Goal: Answer question/provide support

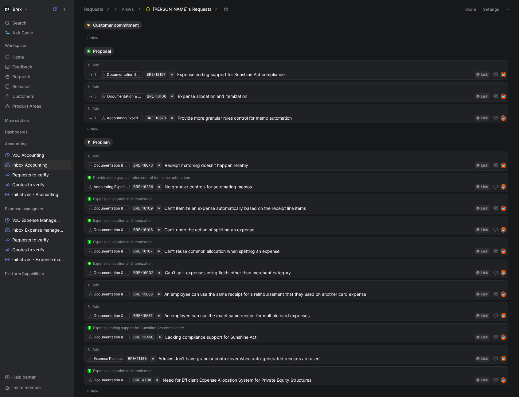
click at [21, 165] on span "Inbox Accounting" at bounding box center [29, 165] width 35 height 6
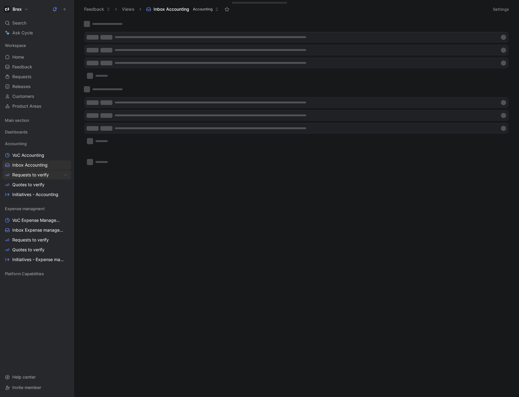
click at [21, 176] on span "Requests to verify" at bounding box center [30, 175] width 37 height 6
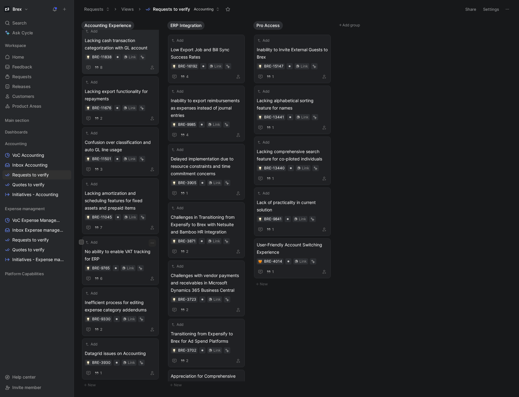
scroll to position [1073, 0]
click at [119, 255] on span "No ability to enable VAT tracking for ERP" at bounding box center [120, 255] width 71 height 15
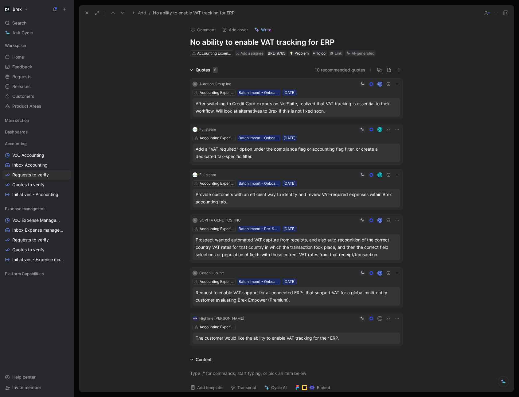
click at [395, 83] on icon at bounding box center [397, 84] width 5 height 5
click at [387, 105] on span "Change request" at bounding box center [380, 104] width 32 height 5
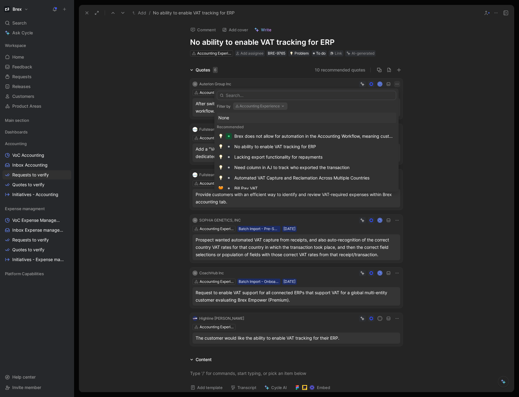
click at [259, 96] on input "text" at bounding box center [306, 95] width 179 height 9
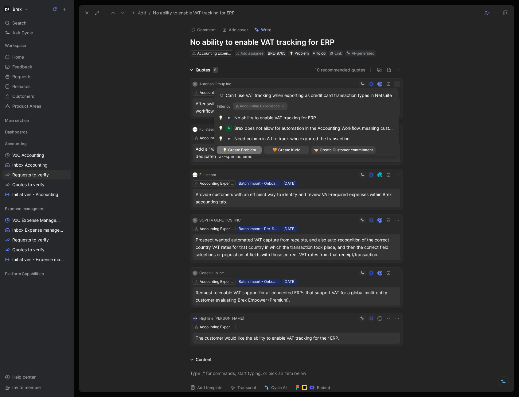
scroll to position [0, 1]
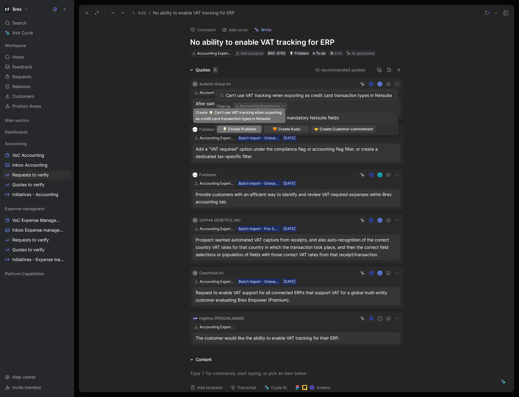
type input "Can't use VAT tracking when exporting as credit card transaction types in Netsu…"
click at [251, 127] on span "Create Problem" at bounding box center [242, 129] width 28 height 6
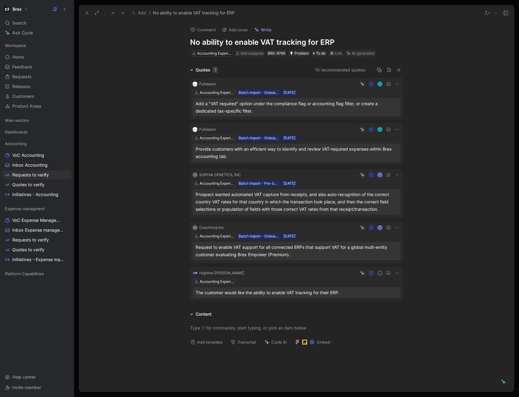
click at [395, 227] on icon at bounding box center [397, 227] width 5 height 5
click at [379, 249] on span "Change request" at bounding box center [380, 248] width 32 height 5
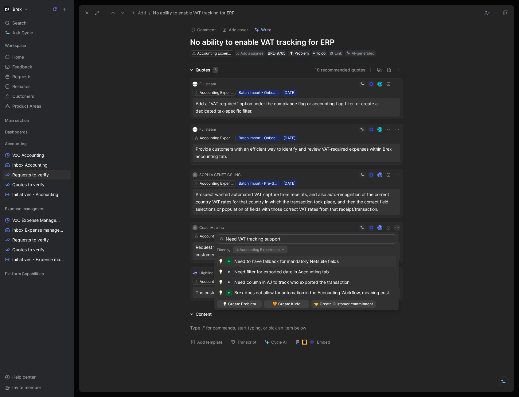
type input "Need VAT tracking support"
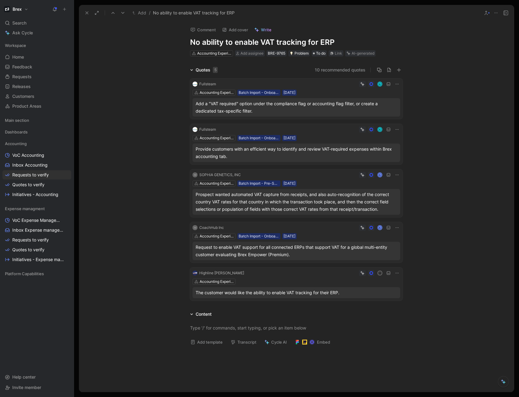
click at [395, 175] on icon at bounding box center [397, 175] width 5 height 5
click at [384, 194] on span "Change request" at bounding box center [380, 195] width 32 height 5
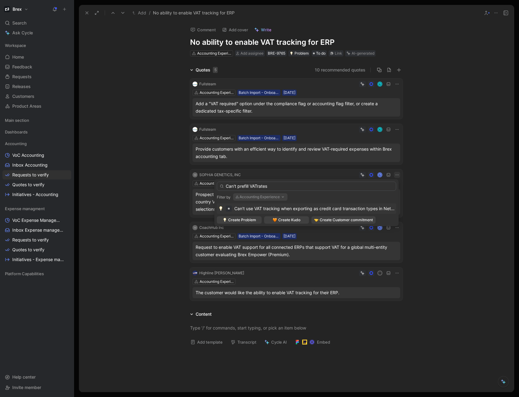
click at [257, 188] on input "Can't prefill VATrates" at bounding box center [306, 186] width 179 height 9
type input "Can't prefill VATrates"
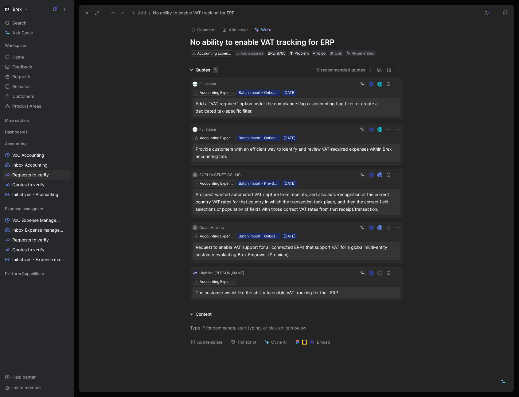
click at [395, 174] on icon at bounding box center [397, 175] width 5 height 5
click at [378, 195] on span "Change request" at bounding box center [380, 195] width 32 height 5
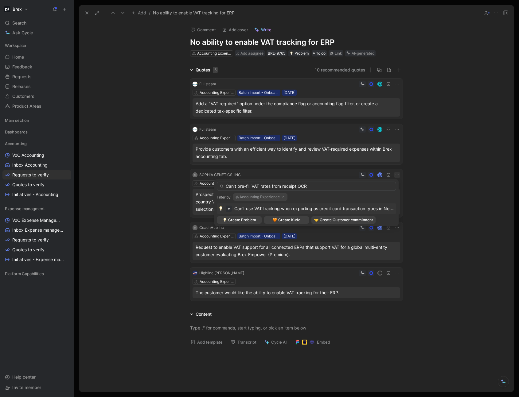
click at [282, 187] on input "Can't pre-fill VAT rates from receipt OCR" at bounding box center [306, 186] width 179 height 9
type input "Can't pre-fill VAT rates from OCR of receipt"
click at [234, 220] on span "Create Problem" at bounding box center [242, 220] width 28 height 6
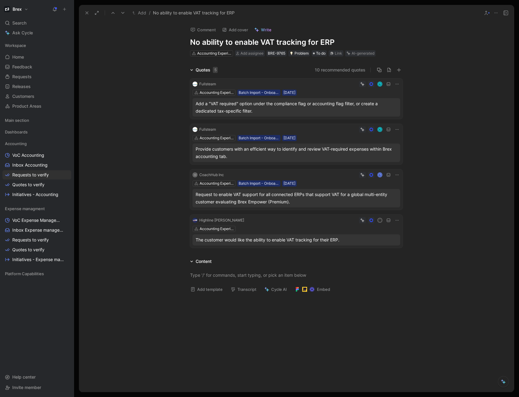
click at [395, 129] on icon at bounding box center [397, 129] width 5 height 5
click at [374, 149] on span "Change request" at bounding box center [380, 149] width 32 height 5
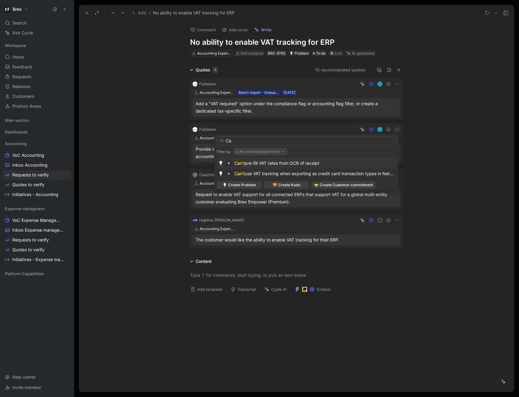
type input "C"
type input "Hard"
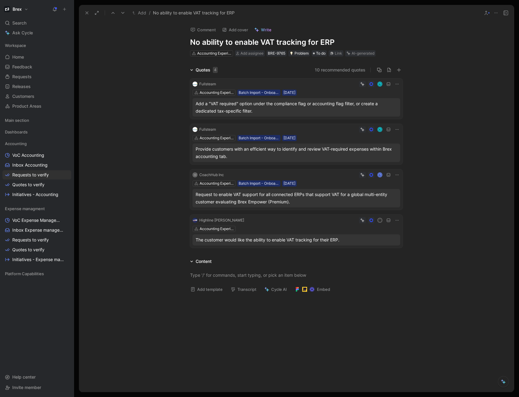
click at [395, 129] on icon at bounding box center [397, 129] width 5 height 5
click at [380, 152] on span "Change request" at bounding box center [380, 149] width 32 height 5
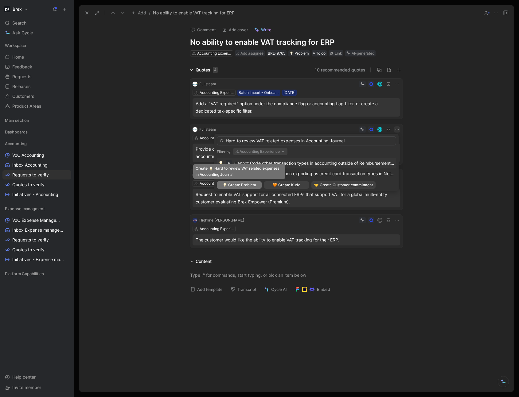
type input "Hard to review VAT related expenses in Accounting Journal"
click at [249, 185] on span "Create Problem" at bounding box center [242, 185] width 28 height 6
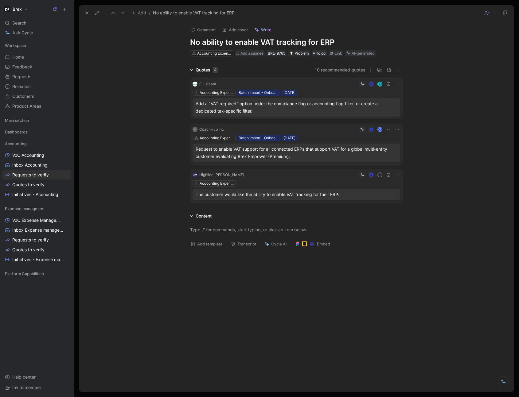
click at [395, 83] on icon at bounding box center [397, 84] width 5 height 5
click at [382, 103] on span "Change request" at bounding box center [380, 104] width 32 height 5
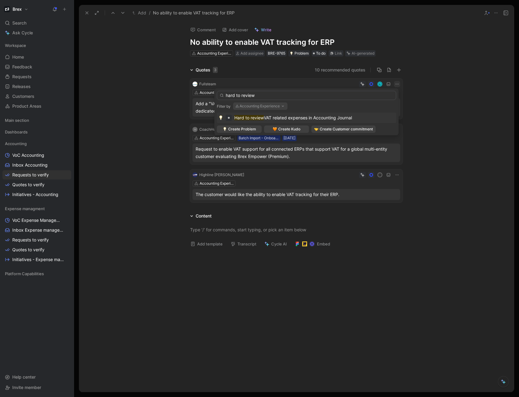
type input "hard to review"
click at [307, 115] on span "VAT related expenses in Accounting Journal" at bounding box center [308, 117] width 88 height 5
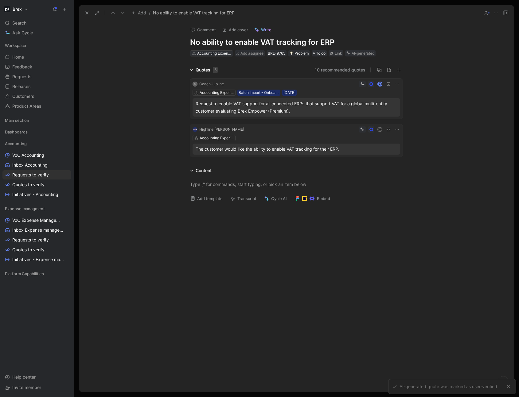
click at [217, 53] on div "Accounting Experience" at bounding box center [214, 53] width 34 height 6
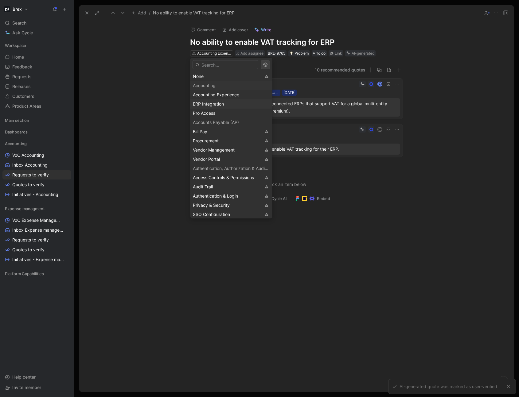
click at [212, 101] on span "ERP Integration" at bounding box center [208, 103] width 31 height 5
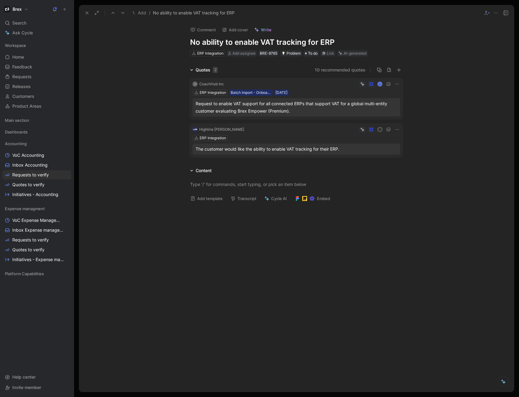
drag, startPoint x: 88, startPoint y: 13, endPoint x: 132, endPoint y: 103, distance: 100.7
click at [130, 103] on div "Add / No ability to enable VAT tracking for ERP Comment Add cover Write No abil…" at bounding box center [296, 198] width 435 height 387
click at [84, 11] on icon at bounding box center [86, 12] width 5 height 5
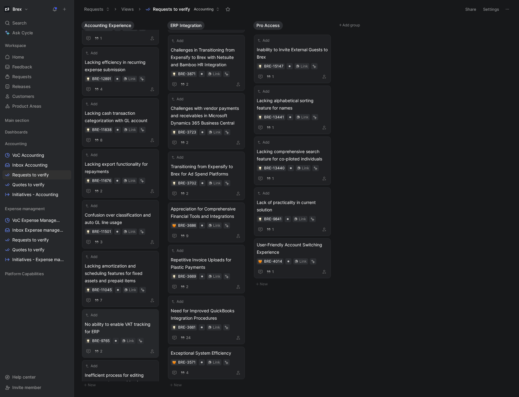
scroll to position [1022, 0]
click at [137, 276] on span "Lacking amortization and scheduling features for fixed assets and prepaid items" at bounding box center [120, 274] width 71 height 22
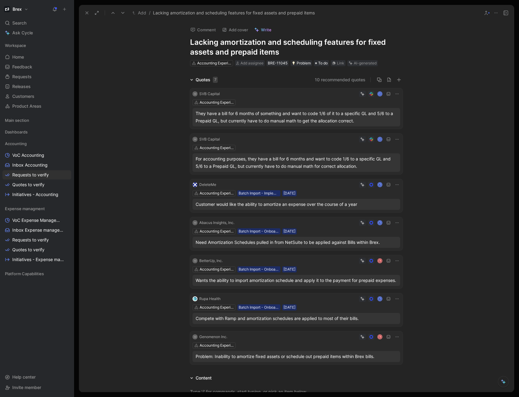
click at [495, 13] on icon at bounding box center [495, 12] width 5 height 5
click at [480, 51] on div "Delete" at bounding box center [481, 53] width 32 height 7
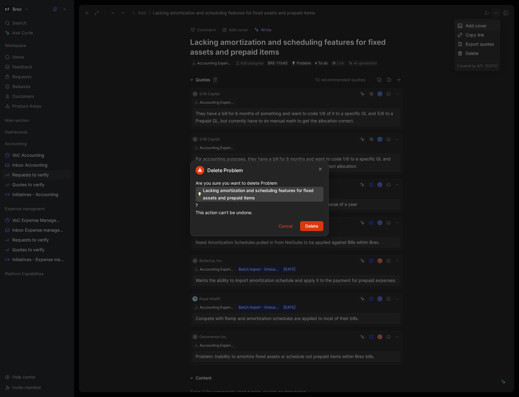
click at [313, 225] on span "Delete" at bounding box center [311, 226] width 13 height 7
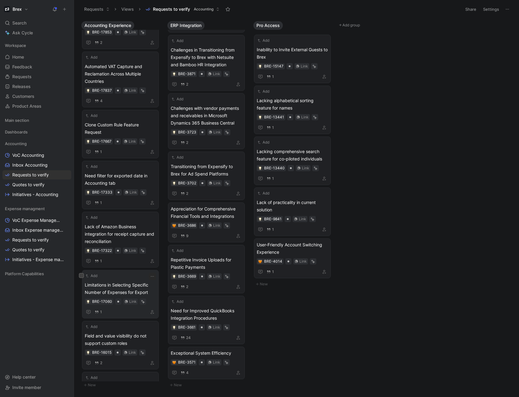
scroll to position [286, 0]
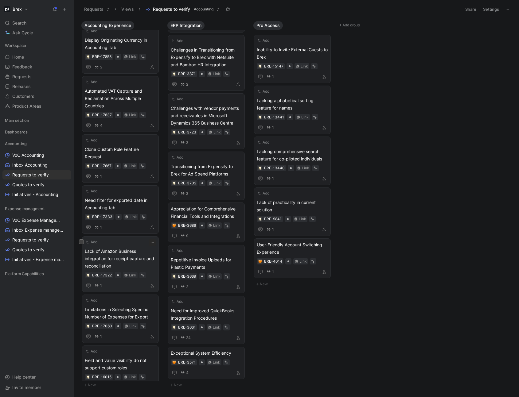
click at [126, 266] on span "Lack of Amazon Business integration for receipt capture and reconciliation" at bounding box center [120, 259] width 71 height 22
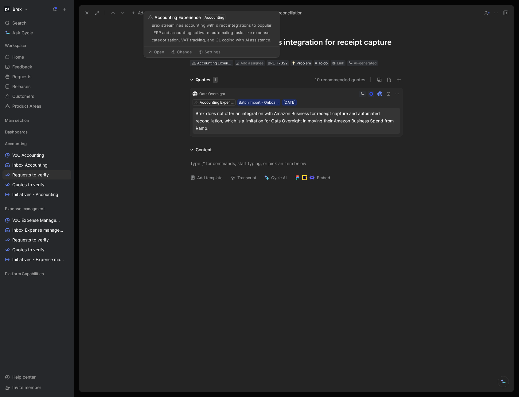
click at [221, 64] on div "Accounting Experience" at bounding box center [214, 63] width 34 height 6
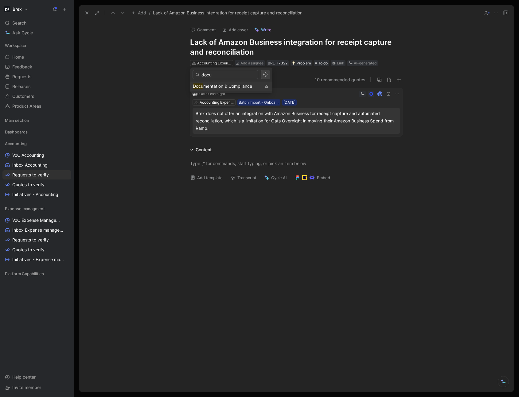
type input "docu"
click at [214, 85] on span "mentation & Compliance" at bounding box center [227, 86] width 49 height 5
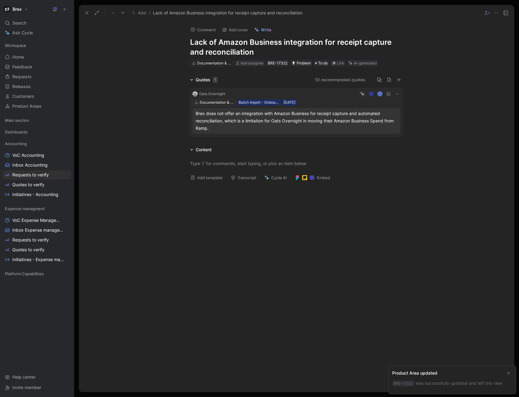
click at [86, 13] on use at bounding box center [87, 13] width 2 height 2
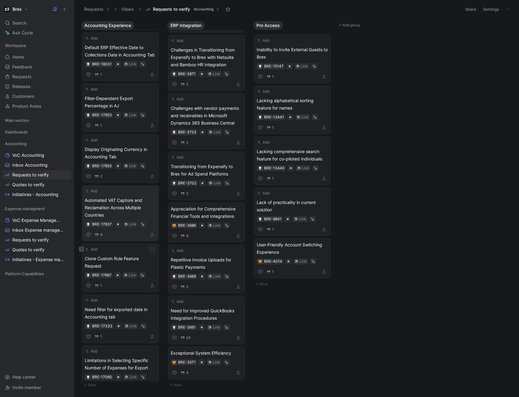
scroll to position [176, 0]
click at [123, 215] on span "Automated VAT Capture and Reclamation Across Multiple Countries" at bounding box center [120, 209] width 71 height 22
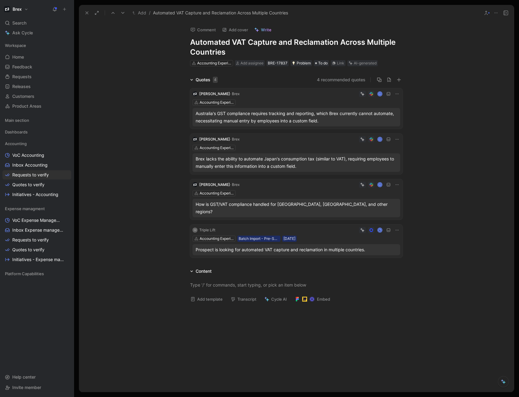
click at [397, 94] on icon at bounding box center [397, 93] width 5 height 5
click at [379, 114] on span "Change request" at bounding box center [380, 114] width 32 height 5
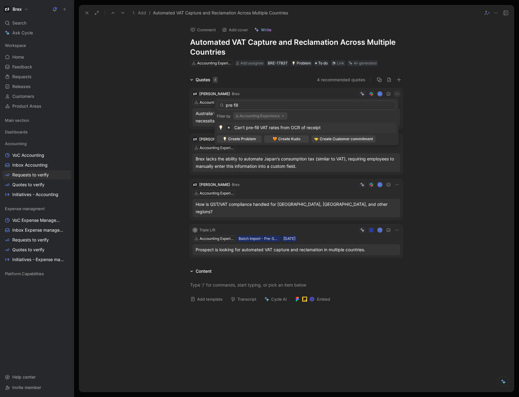
type input "pre fill"
click at [304, 127] on span "Can't pre-fill VAT rates from OCR of receipt" at bounding box center [277, 127] width 86 height 5
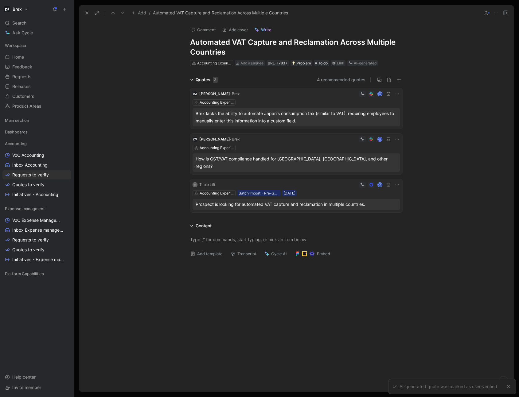
click at [398, 95] on button at bounding box center [397, 94] width 6 height 6
click at [372, 115] on span "Change request" at bounding box center [380, 114] width 32 height 5
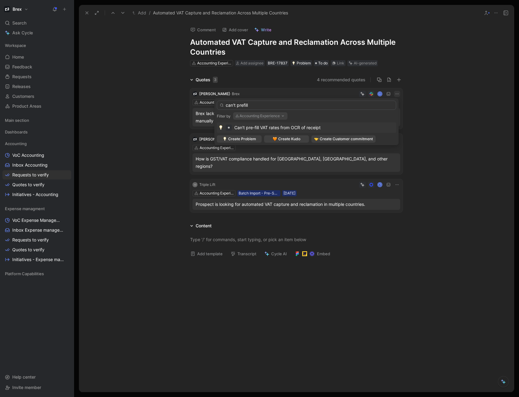
type input "can't prefill"
click at [281, 129] on span "Can't pre-fill VAT rates from OCR of receipt" at bounding box center [277, 127] width 86 height 5
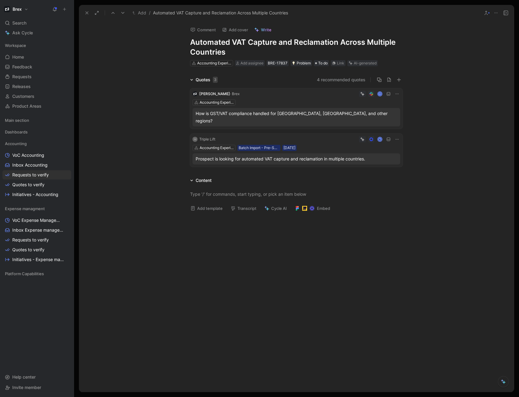
click at [395, 137] on icon at bounding box center [397, 139] width 5 height 5
click at [376, 154] on span "Change request" at bounding box center [381, 152] width 32 height 5
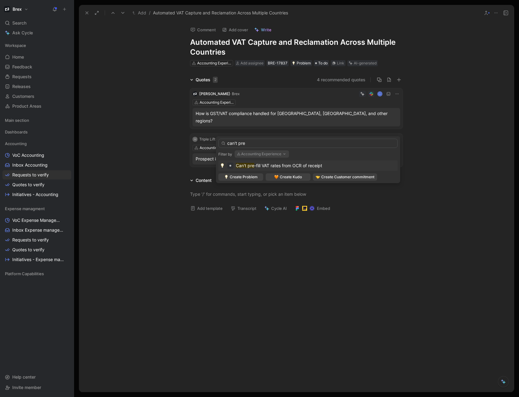
type input "can't pre"
click at [309, 167] on span "-fill VAT rates from OCR of receipt" at bounding box center [288, 165] width 68 height 5
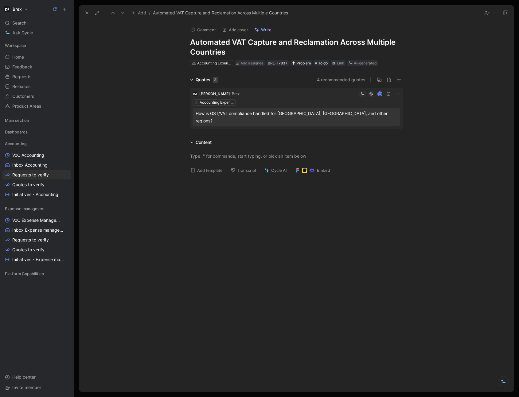
click at [396, 96] on icon at bounding box center [397, 93] width 5 height 5
click at [495, 13] on icon at bounding box center [495, 12] width 5 height 5
click at [465, 53] on div "Delete" at bounding box center [481, 53] width 32 height 7
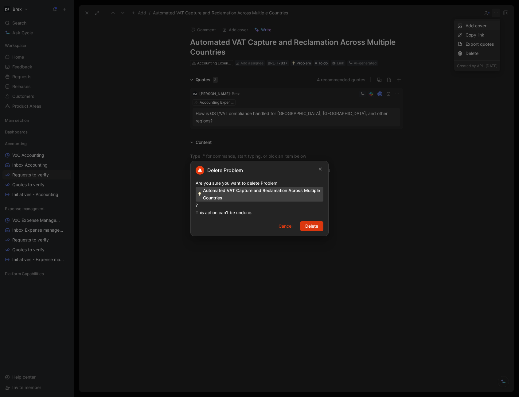
click at [316, 225] on span "Delete" at bounding box center [311, 226] width 13 height 7
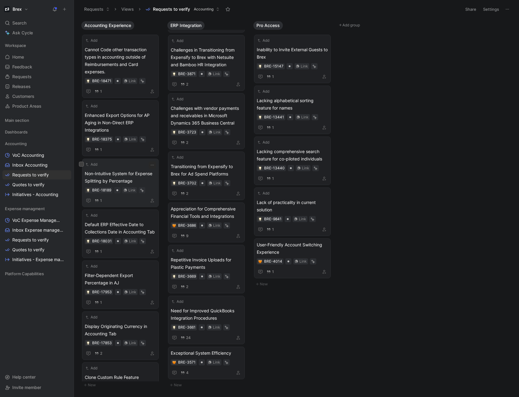
click at [127, 176] on span "Non-Intuitive System for Expense Splitting by Percentage" at bounding box center [120, 177] width 71 height 15
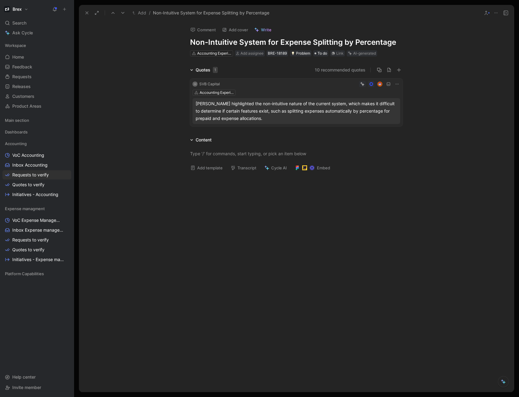
click at [396, 84] on icon at bounding box center [397, 84] width 5 height 5
click at [382, 103] on span "Change request" at bounding box center [381, 104] width 32 height 5
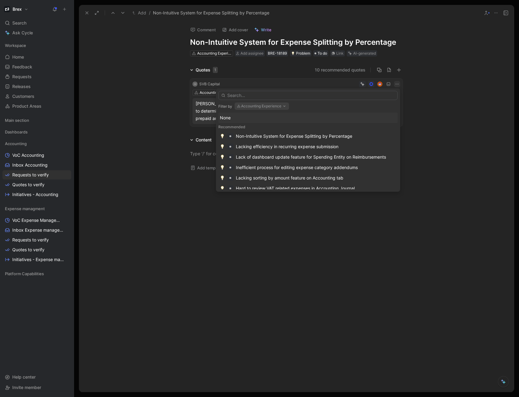
click at [283, 106] on icon "button" at bounding box center [284, 106] width 5 height 5
type input "docu"
click at [264, 131] on span "mentation & Compliance" at bounding box center [272, 130] width 49 height 5
click at [260, 96] on input "text" at bounding box center [307, 95] width 179 height 9
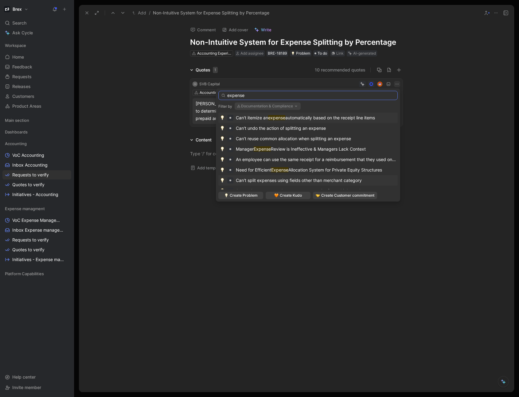
type input "expense"
click at [354, 180] on span "Can't split expenses using fields other than merchant category" at bounding box center [299, 180] width 126 height 5
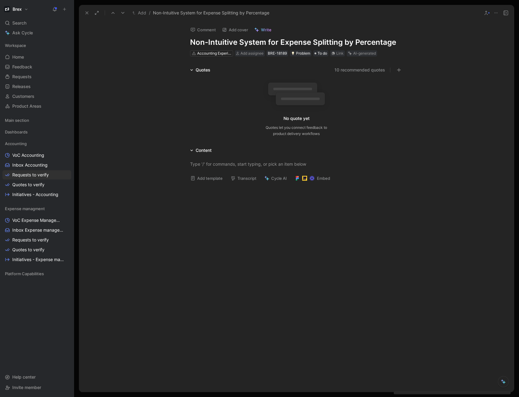
click at [495, 14] on icon at bounding box center [495, 12] width 5 height 5
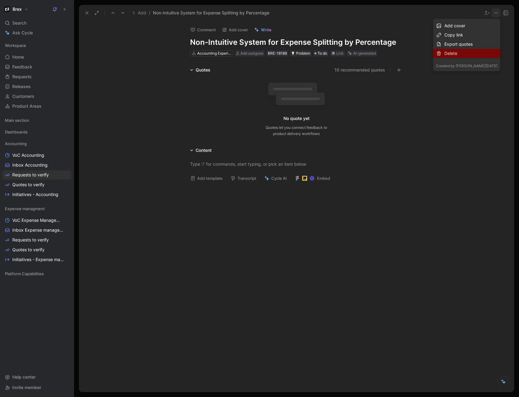
click at [450, 55] on div "Delete" at bounding box center [470, 53] width 53 height 7
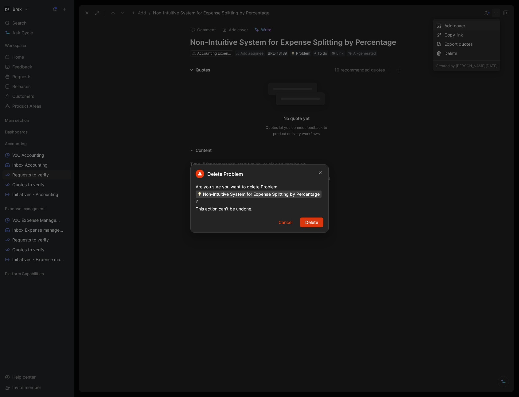
click at [308, 221] on span "Delete" at bounding box center [311, 222] width 13 height 7
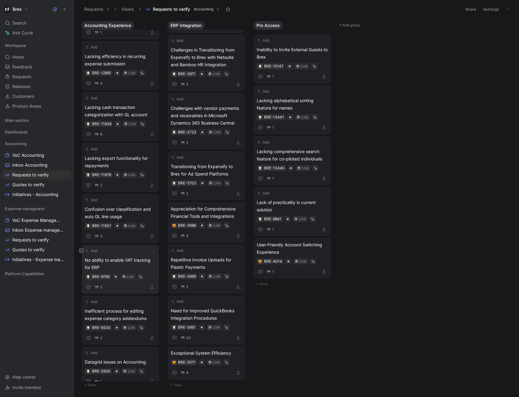
scroll to position [899, 0]
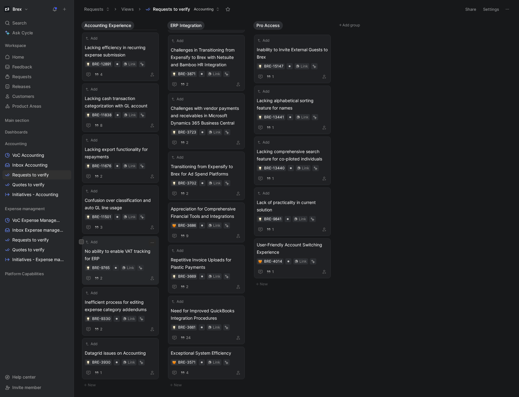
click at [118, 251] on span "No ability to enable VAT tracking for ERP" at bounding box center [120, 255] width 71 height 15
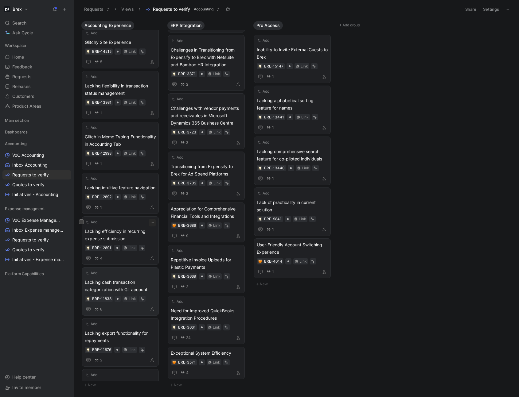
scroll to position [804, 0]
click at [117, 236] on span "Lacking efficiency in recurring expense submission" at bounding box center [120, 235] width 71 height 15
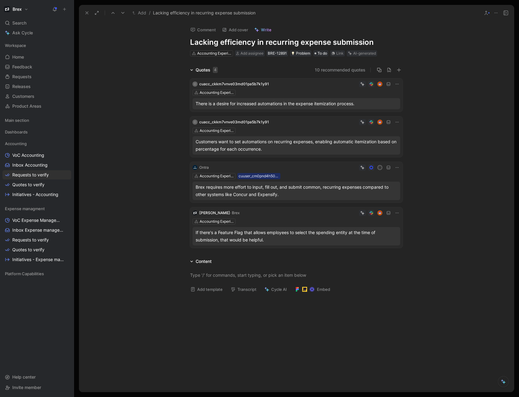
click at [395, 84] on icon at bounding box center [397, 84] width 5 height 5
click at [380, 104] on span "Change request" at bounding box center [380, 104] width 32 height 5
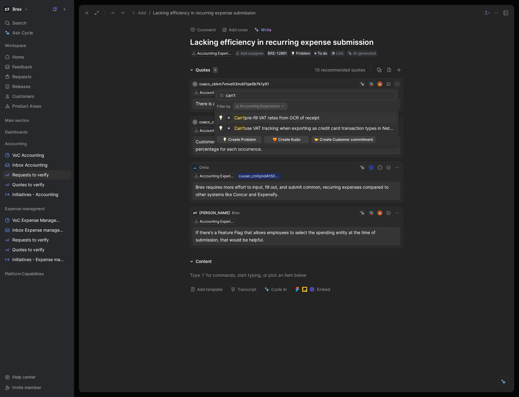
type input "can't"
click at [266, 106] on button "Accounting Experience" at bounding box center [260, 106] width 54 height 7
type input "docu"
click at [247, 131] on span "mentation & Compliance" at bounding box center [271, 130] width 49 height 5
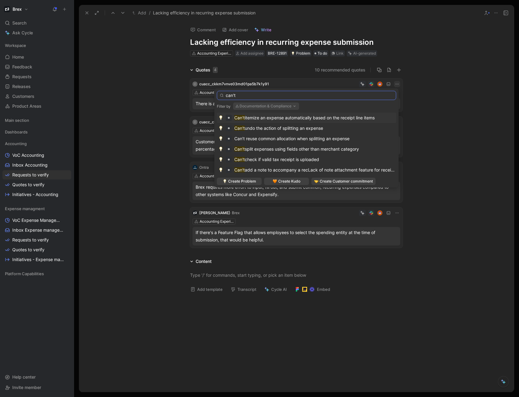
click at [257, 95] on input "can't" at bounding box center [306, 95] width 179 height 9
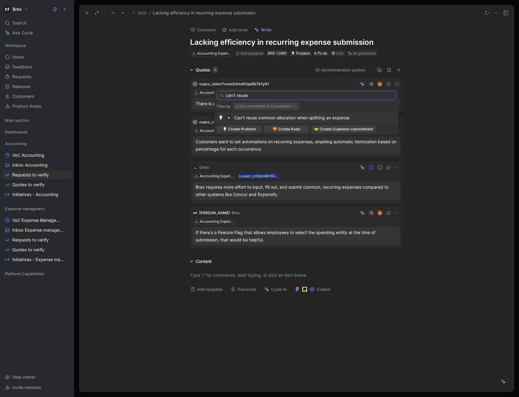
type input "can't reuse"
click at [269, 117] on span "Can’t reuse common allocation when splitting an expense" at bounding box center [291, 117] width 115 height 5
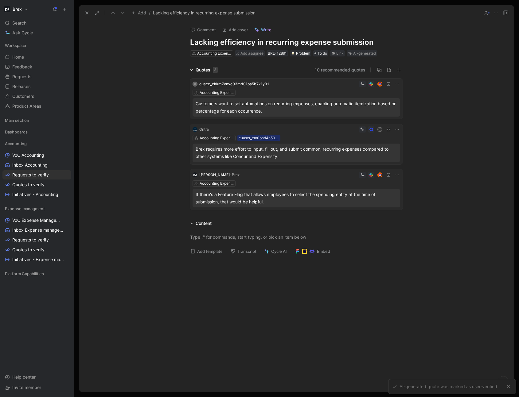
click at [395, 85] on icon at bounding box center [397, 84] width 5 height 5
click at [370, 105] on span "Change request" at bounding box center [380, 104] width 32 height 5
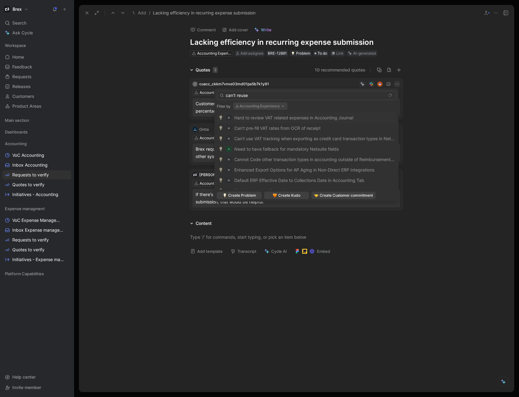
type input "can't reuse"
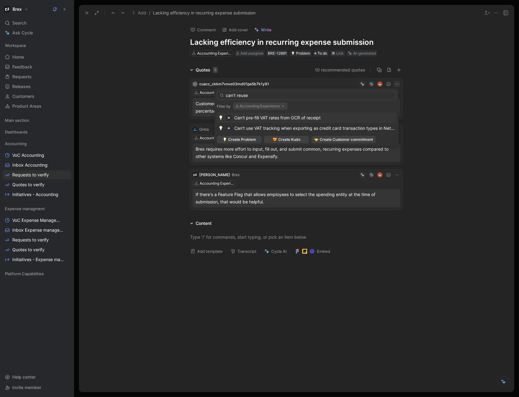
click at [258, 106] on button "Accounting Experience" at bounding box center [260, 106] width 54 height 7
type input "docu"
click at [258, 131] on span "mentation & Compliance" at bounding box center [271, 130] width 49 height 5
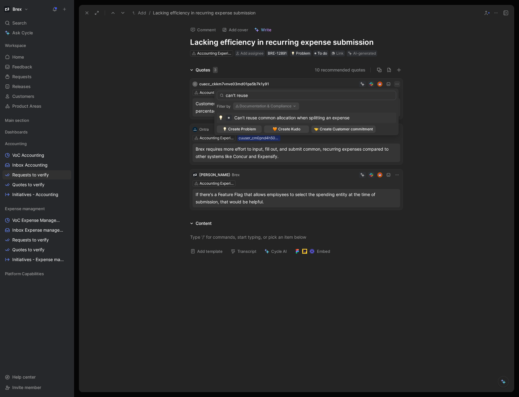
click at [272, 118] on span "Can’t reuse common allocation when splitting an expense" at bounding box center [291, 117] width 115 height 5
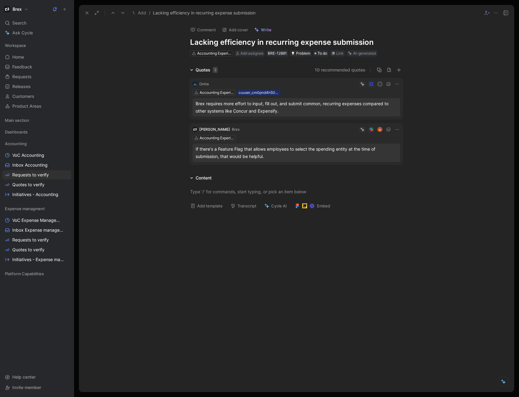
click at [496, 12] on icon at bounding box center [495, 12] width 5 height 5
click at [466, 52] on div "Delete" at bounding box center [481, 53] width 32 height 7
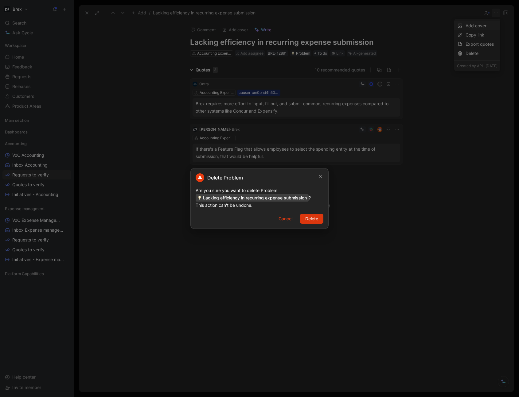
click at [309, 220] on span "Delete" at bounding box center [311, 218] width 13 height 7
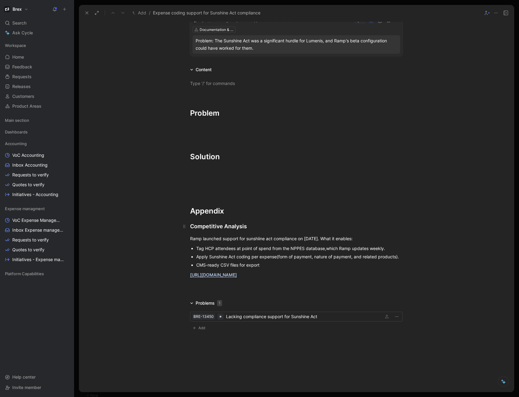
scroll to position [112, 0]
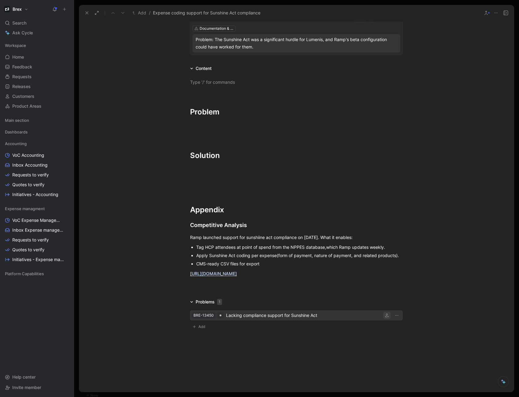
click at [386, 316] on icon "button" at bounding box center [387, 316] width 4 height 4
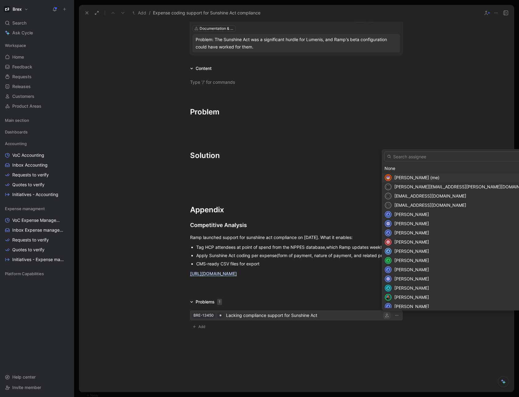
click at [417, 178] on span "[PERSON_NAME] (me)" at bounding box center [416, 177] width 45 height 5
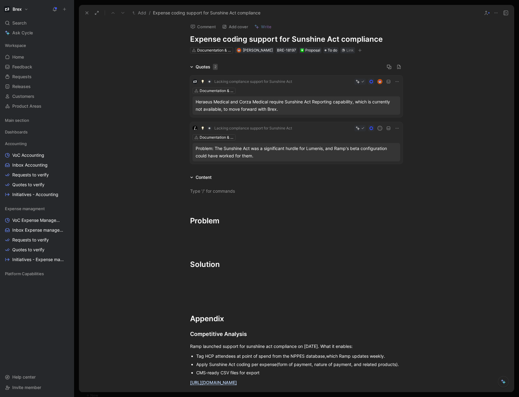
scroll to position [0, 0]
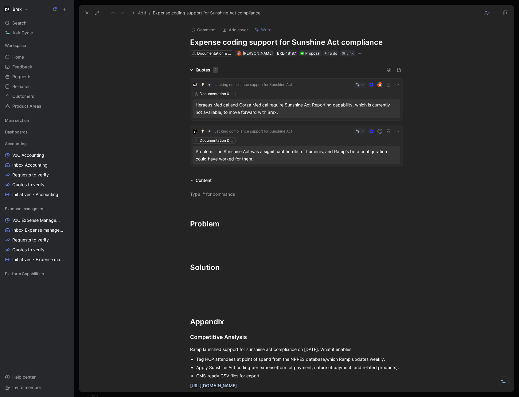
click at [83, 12] on button at bounding box center [87, 13] width 9 height 9
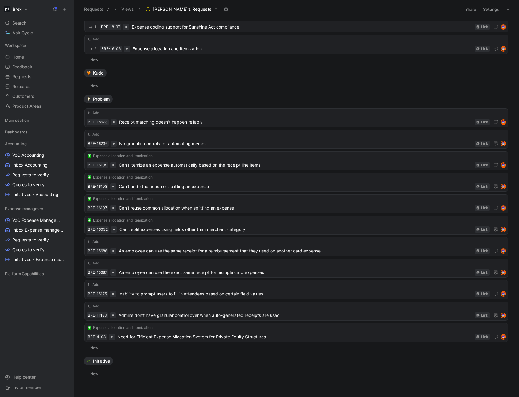
scroll to position [60, 0]
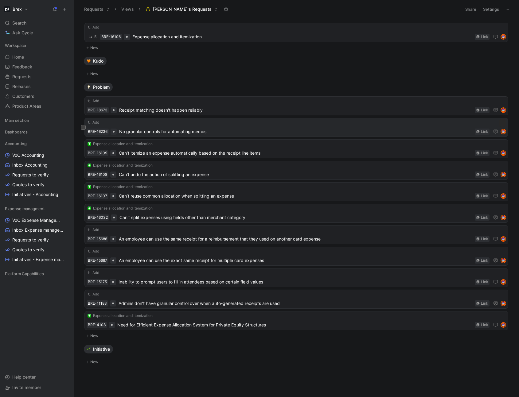
click at [217, 131] on span "No granular controls for automating memos" at bounding box center [295, 131] width 353 height 7
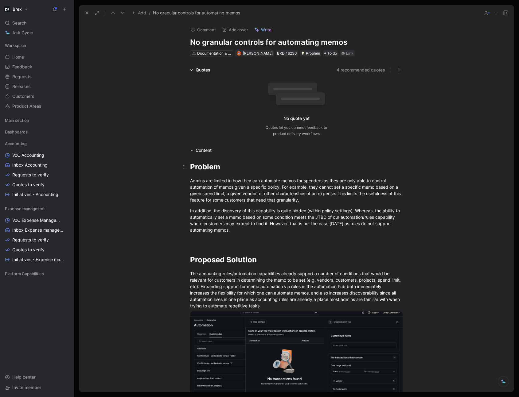
click at [190, 169] on span "Problem" at bounding box center [205, 166] width 30 height 9
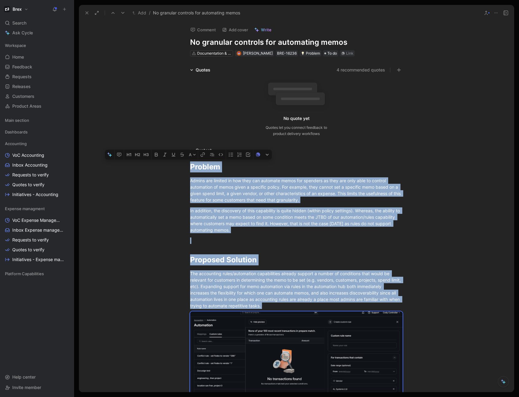
copy div "Loremip Dolors ame consect ad eli sedd eiu temporin utlab etd magnaali en admi …"
click at [87, 14] on icon at bounding box center [86, 12] width 5 height 5
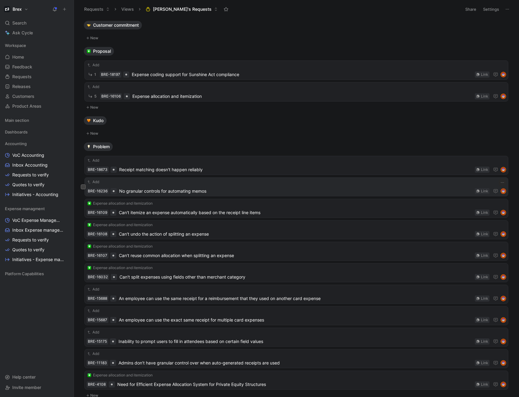
click at [207, 192] on span "No granular controls for automating memos" at bounding box center [295, 191] width 353 height 7
click at [98, 108] on button "New" at bounding box center [296, 107] width 425 height 7
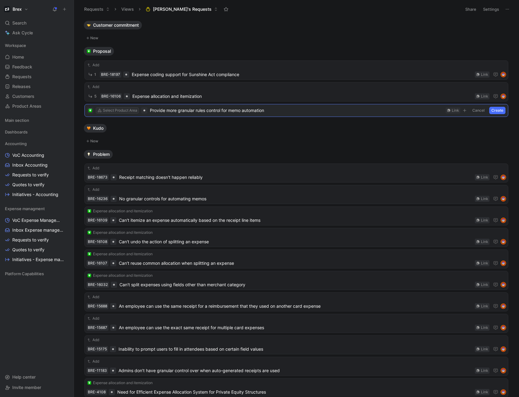
click at [123, 110] on div "Select Product Area" at bounding box center [120, 110] width 34 height 6
type input "d"
type input "a"
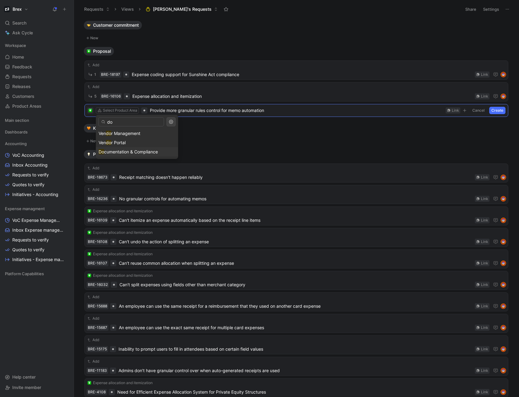
type input "d"
type input "accounting"
click at [141, 144] on span "Experience" at bounding box center [132, 142] width 22 height 5
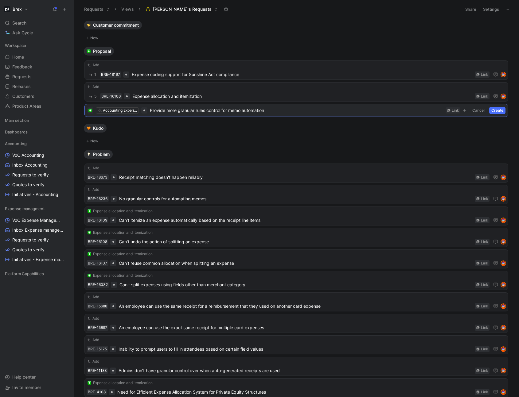
click at [494, 112] on button "Create" at bounding box center [497, 110] width 16 height 7
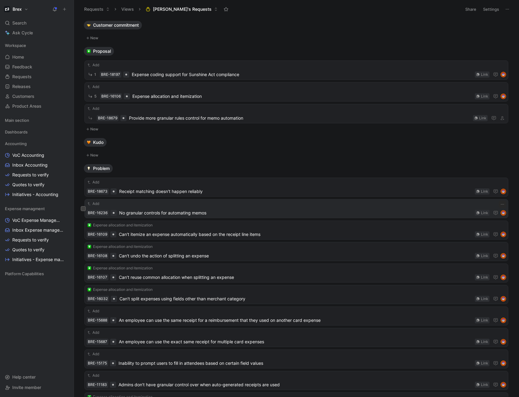
click at [95, 205] on button "Add" at bounding box center [94, 204] width 14 height 6
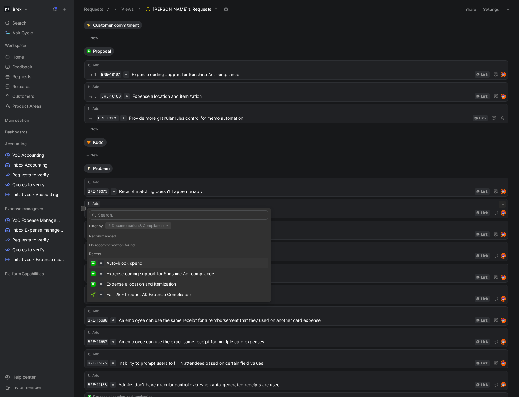
click at [148, 228] on button "Documentation & Compliance" at bounding box center [138, 225] width 66 height 7
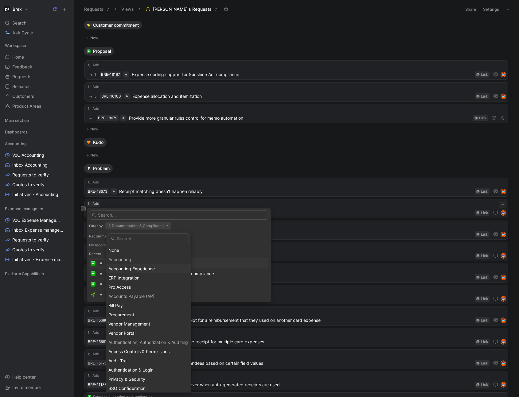
click at [131, 268] on span "Accounting Experience" at bounding box center [131, 268] width 46 height 5
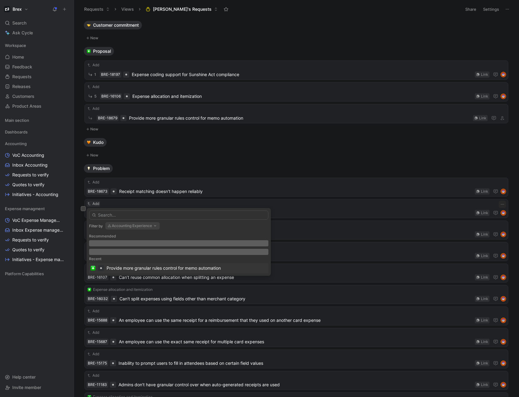
click at [149, 268] on div "Provide more granular rules control for memo automation" at bounding box center [164, 268] width 114 height 7
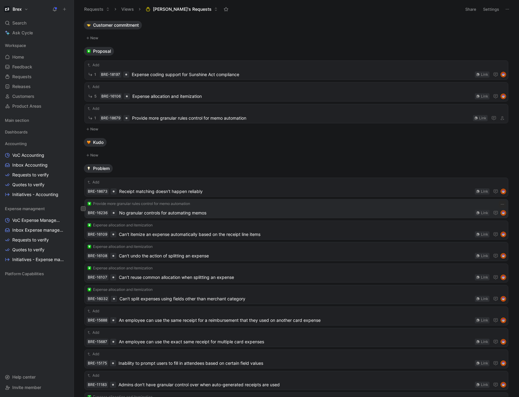
click at [197, 214] on span "No granular controls for automating memos" at bounding box center [295, 212] width 353 height 7
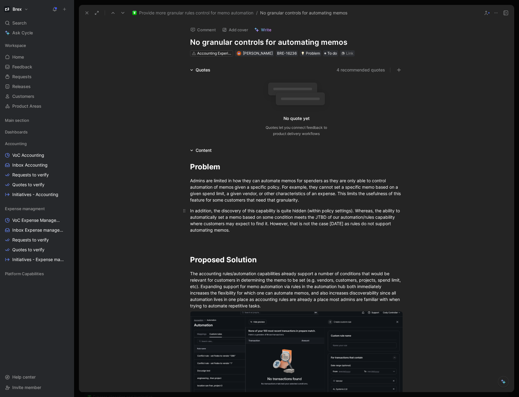
click at [259, 210] on span "In addition, the discovery of this capability is quite hidden (within policy se…" at bounding box center [295, 220] width 211 height 25
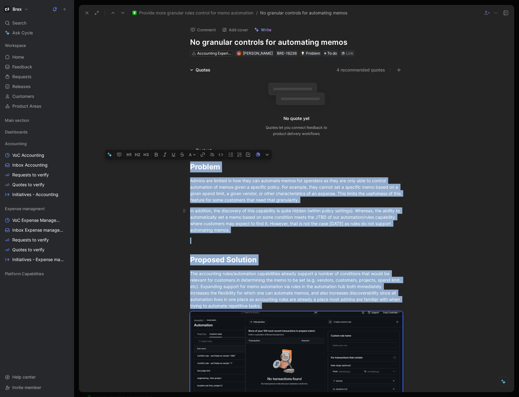
copy div "Loremip Dolors ame consect ad eli sedd eiu temporin utlab etd magnaali en admi …"
click at [162, 10] on span "Provide more granular rules control for memo automation" at bounding box center [196, 12] width 114 height 7
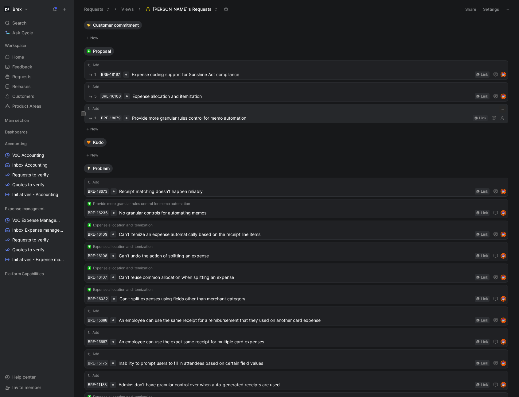
click at [169, 118] on span "Provide more granular rules control for memo automation" at bounding box center [301, 118] width 338 height 7
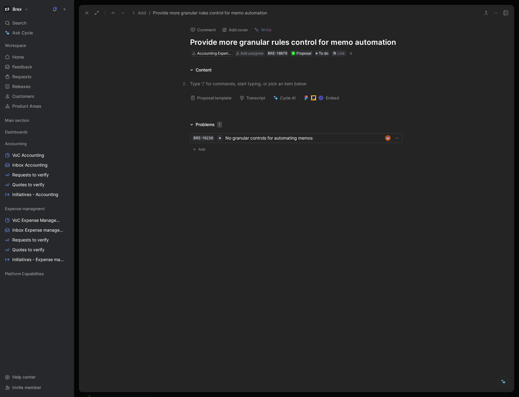
click at [204, 85] on div at bounding box center [296, 83] width 212 height 6
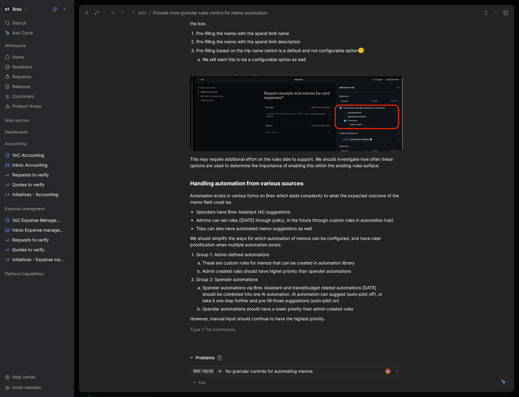
scroll to position [485, 0]
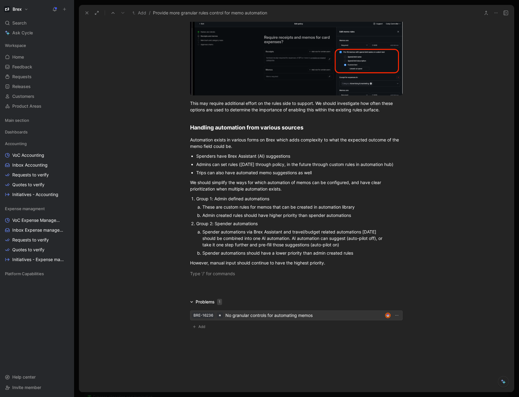
click at [260, 316] on div "No granular controls for automating memos" at bounding box center [303, 315] width 157 height 7
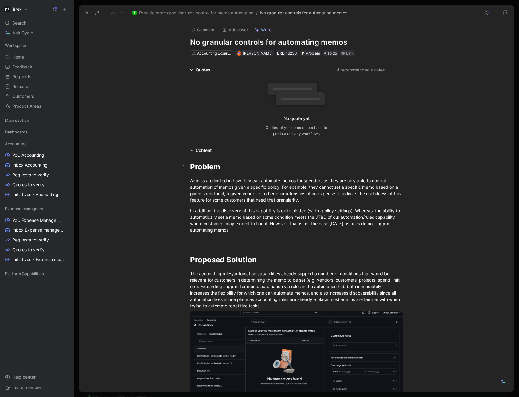
click at [186, 170] on h1 "Problem" at bounding box center [296, 167] width 236 height 16
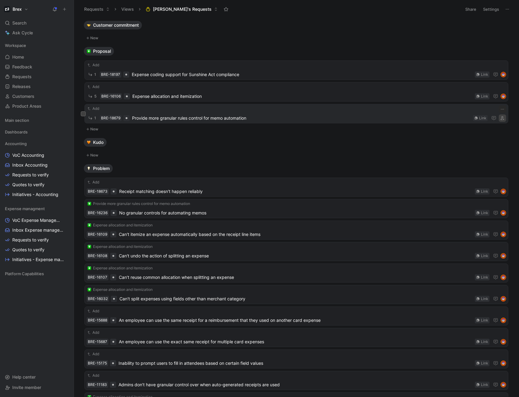
click at [500, 119] on icon "button" at bounding box center [502, 118] width 4 height 4
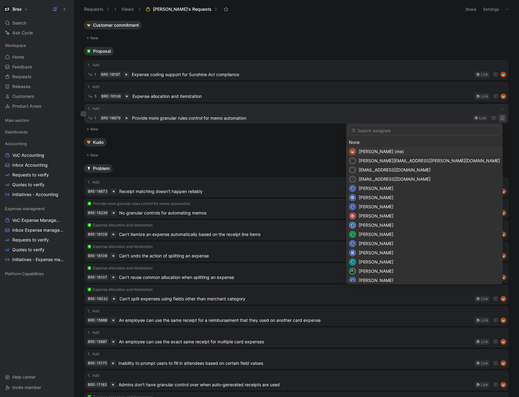
click at [404, 149] on span "[PERSON_NAME] (me)" at bounding box center [381, 151] width 45 height 5
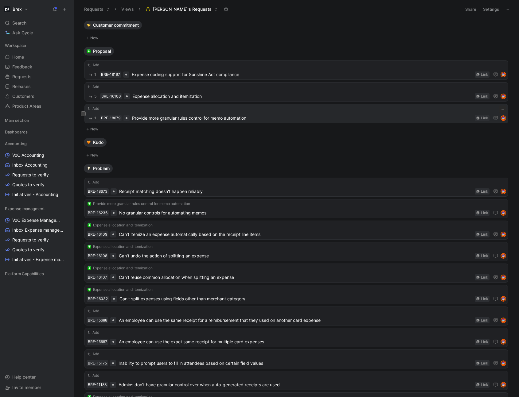
click at [376, 153] on button "New" at bounding box center [296, 155] width 425 height 7
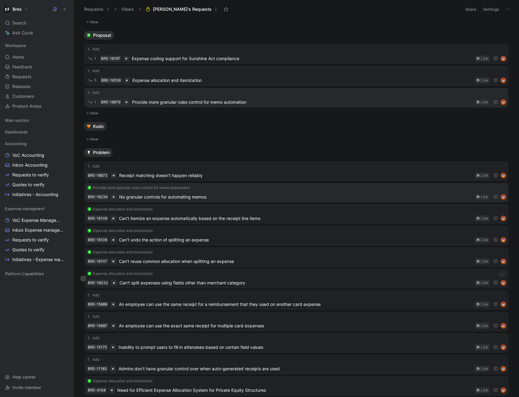
scroll to position [8, 0]
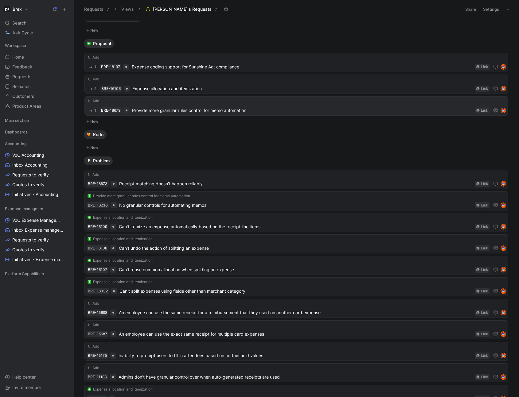
click at [495, 10] on button "Settings" at bounding box center [490, 9] width 21 height 9
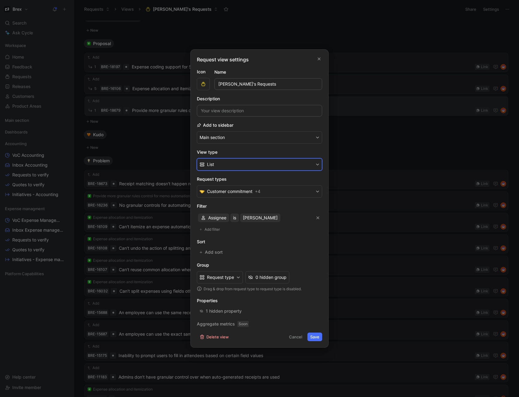
click at [289, 161] on button "List" at bounding box center [259, 164] width 125 height 12
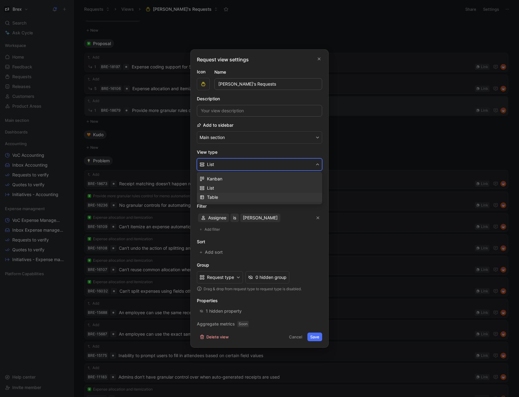
click at [267, 196] on div "Table" at bounding box center [263, 197] width 112 height 7
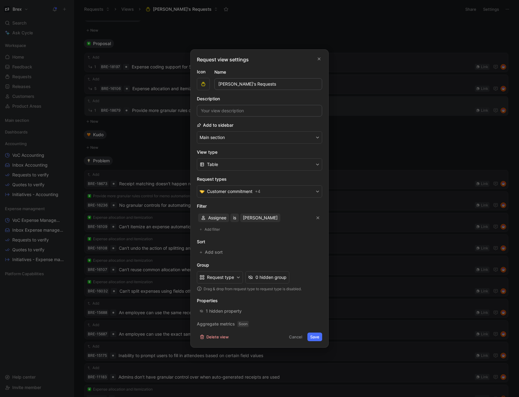
click at [318, 338] on button "Save" at bounding box center [314, 337] width 15 height 9
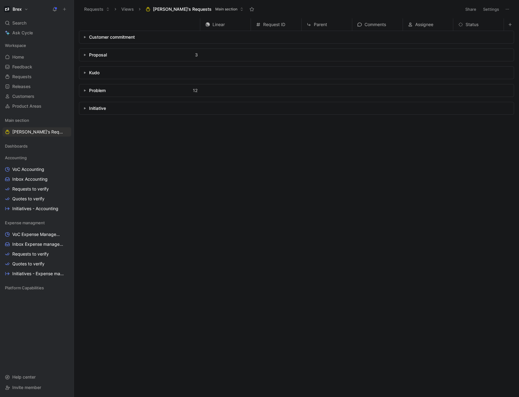
click at [489, 10] on button "Settings" at bounding box center [490, 9] width 21 height 9
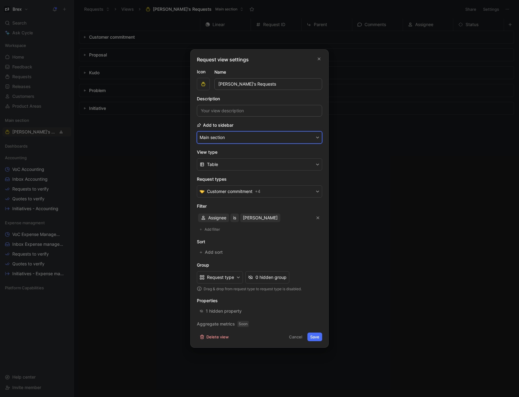
click at [248, 140] on button "Main section" at bounding box center [259, 137] width 125 height 12
click at [223, 161] on div "None" at bounding box center [221, 160] width 42 height 7
click at [254, 167] on button "Table" at bounding box center [259, 164] width 125 height 12
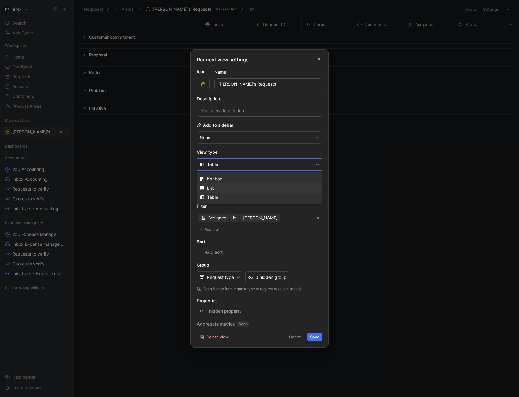
click at [240, 189] on div "List" at bounding box center [263, 188] width 112 height 7
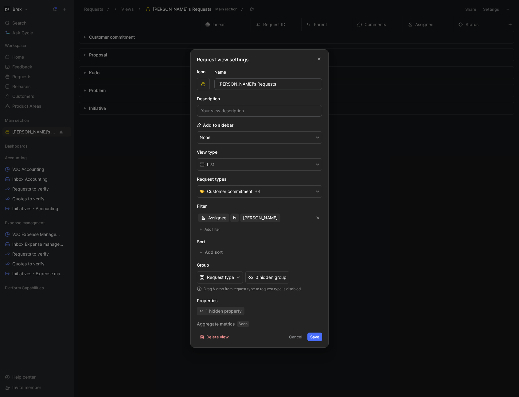
click at [222, 310] on div "1 hidden property" at bounding box center [224, 311] width 36 height 7
click at [224, 194] on span "Customer commitment" at bounding box center [229, 191] width 45 height 7
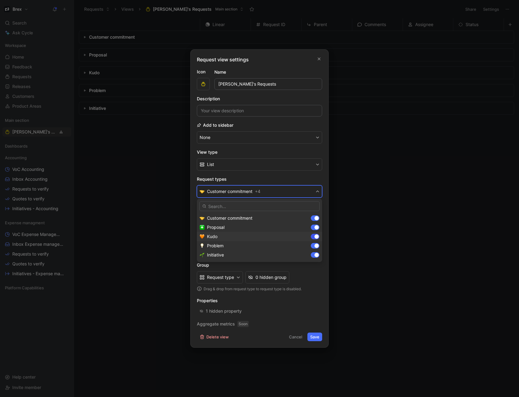
click at [312, 237] on div at bounding box center [315, 237] width 9 height 6
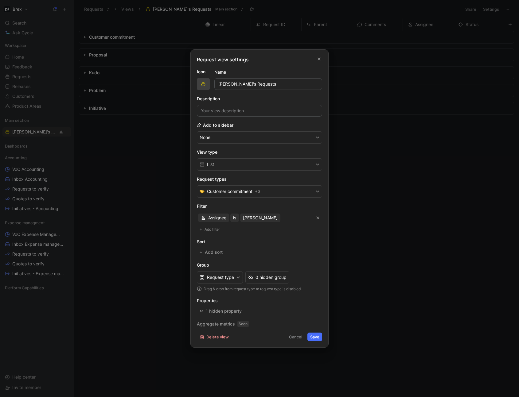
click at [206, 84] on span "button" at bounding box center [203, 84] width 10 height 5
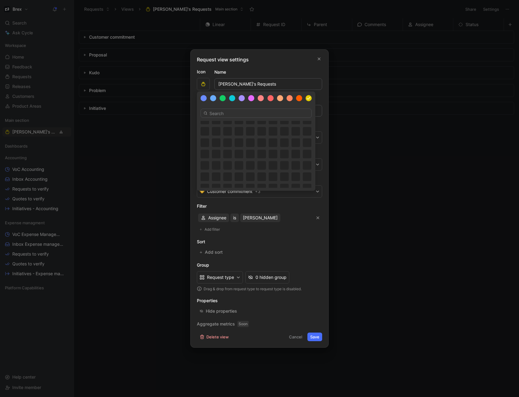
scroll to position [264, 0]
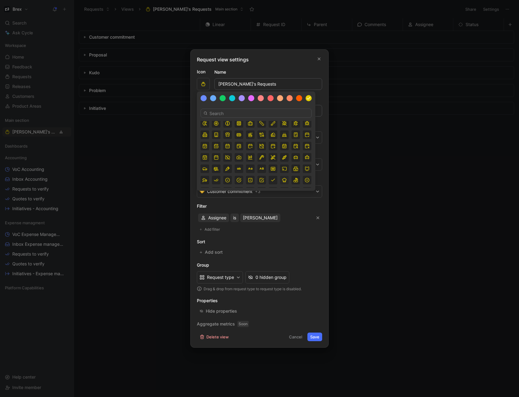
click at [285, 182] on icon "button" at bounding box center [284, 180] width 5 height 5
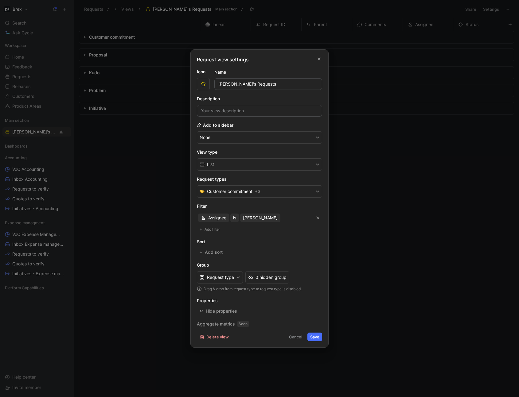
click at [315, 337] on button "Save" at bounding box center [314, 337] width 15 height 9
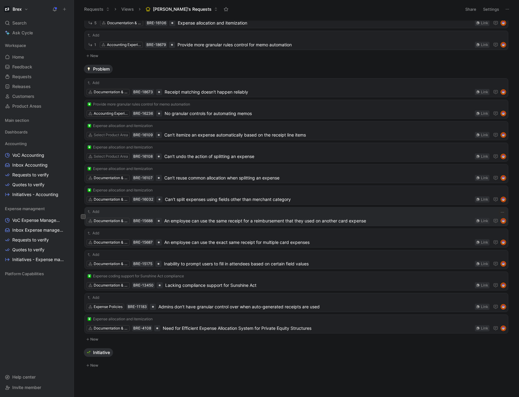
scroll to position [74, 0]
click at [254, 306] on span "Admins don’t have granular control over when auto-generated receipts are used" at bounding box center [315, 306] width 314 height 7
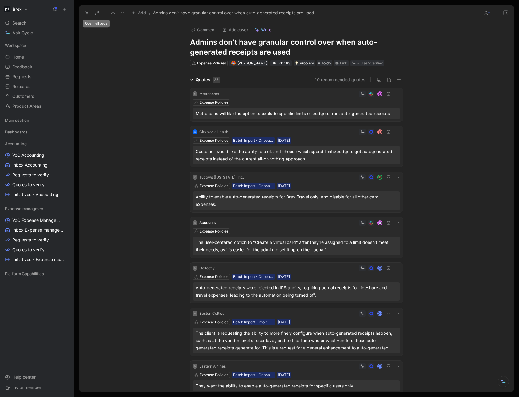
click at [87, 12] on use at bounding box center [87, 13] width 2 height 2
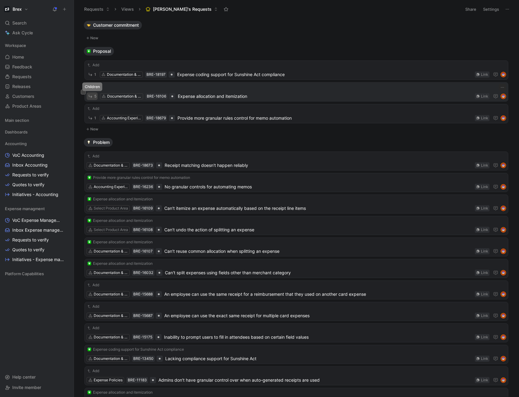
click at [95, 99] on button "5" at bounding box center [92, 96] width 11 height 8
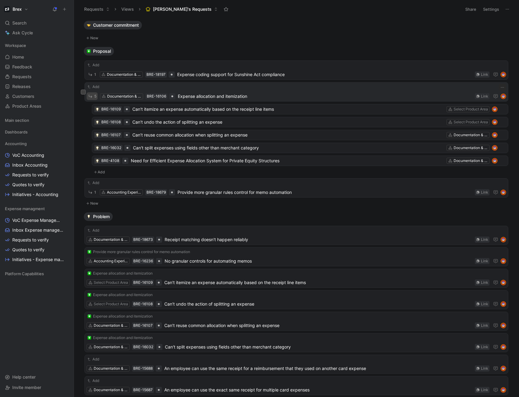
click at [92, 98] on icon "button" at bounding box center [90, 96] width 5 height 5
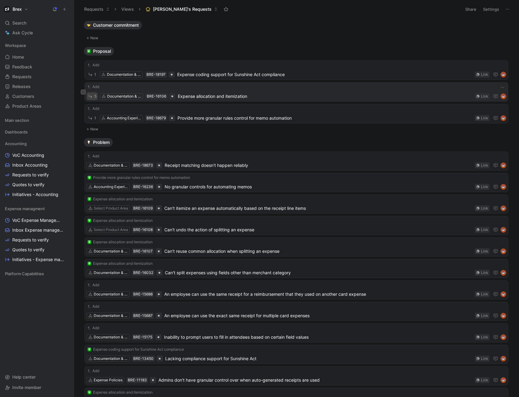
click at [92, 98] on icon "button" at bounding box center [90, 96] width 5 height 5
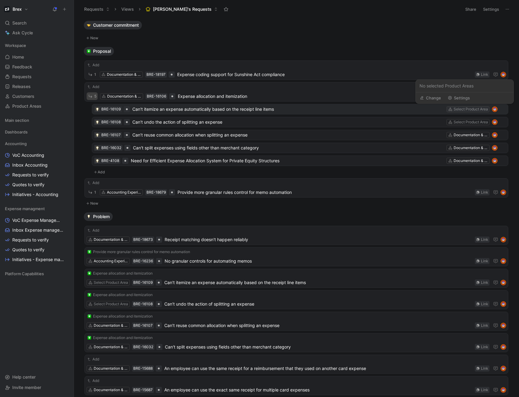
click at [464, 111] on div "Select Product Area" at bounding box center [471, 109] width 34 height 6
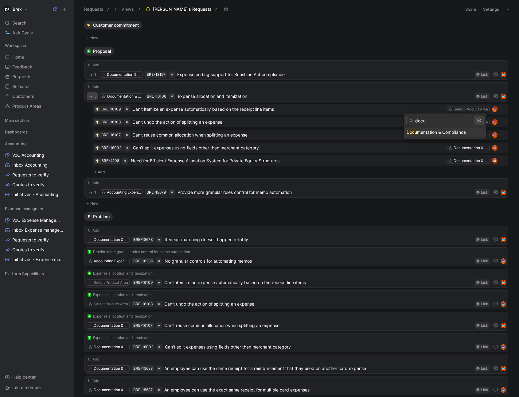
type input "docu"
click at [450, 132] on span "mentation & Compliance" at bounding box center [441, 132] width 49 height 5
click at [461, 125] on div "Select Product Area" at bounding box center [471, 122] width 34 height 6
type input "docu"
click at [438, 147] on span "mentation & Compliance" at bounding box center [441, 144] width 49 height 5
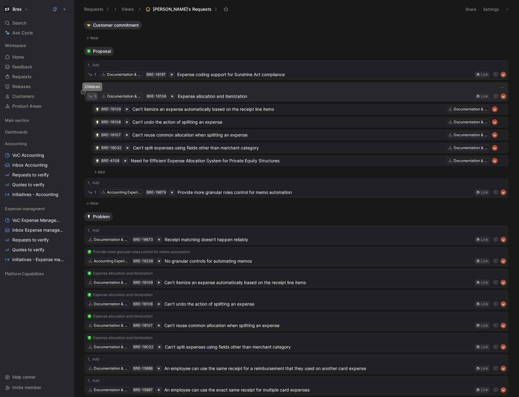
click at [92, 95] on icon "button" at bounding box center [90, 96] width 5 height 5
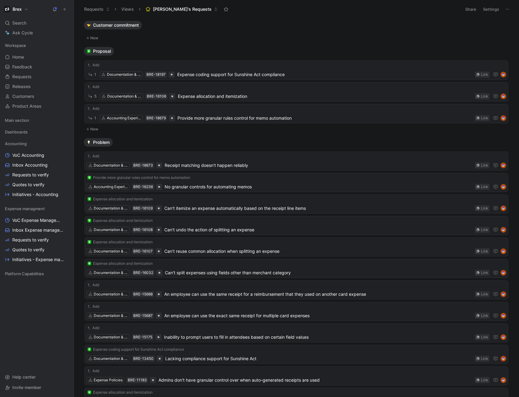
click at [491, 11] on button "Settings" at bounding box center [490, 9] width 21 height 9
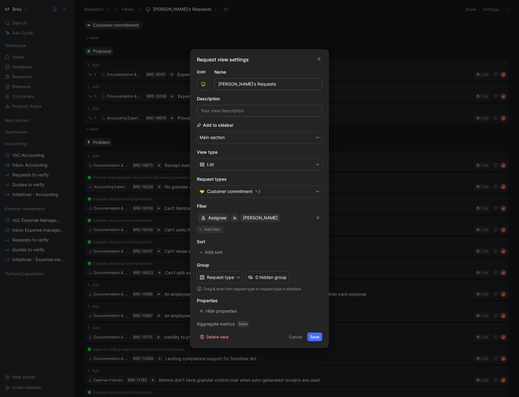
click at [215, 231] on span "Add filter" at bounding box center [212, 230] width 16 height 6
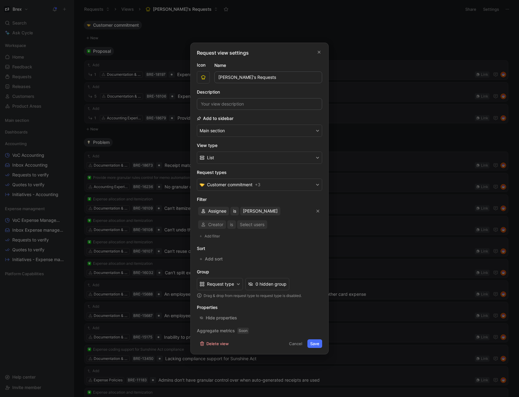
click at [219, 226] on div "Creator is Select users" at bounding box center [259, 224] width 125 height 11
click at [219, 226] on span "Creator" at bounding box center [215, 224] width 15 height 7
click at [231, 240] on div "Parent" at bounding box center [222, 237] width 29 height 7
click at [242, 225] on div "Select parent" at bounding box center [251, 224] width 27 height 7
click at [232, 227] on button "is" at bounding box center [229, 224] width 9 height 9
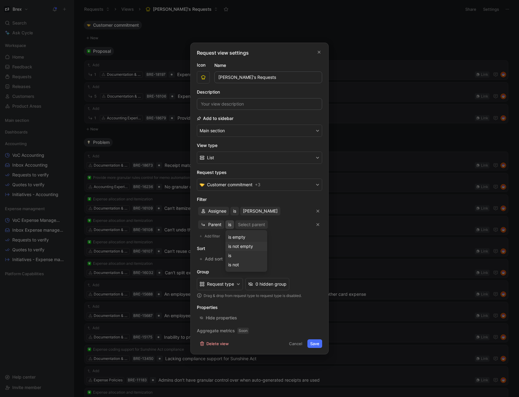
click at [249, 249] on span "is not empty" at bounding box center [240, 246] width 25 height 5
click at [292, 345] on button "Cancel" at bounding box center [295, 344] width 19 height 9
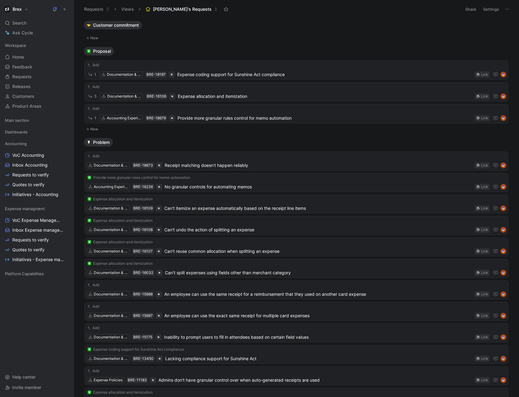
click at [506, 144] on div "Problem" at bounding box center [296, 142] width 430 height 9
click at [503, 144] on icon "button" at bounding box center [505, 142] width 5 height 5
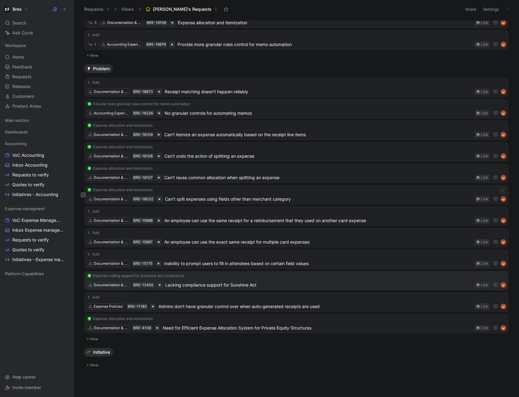
scroll to position [77, 0]
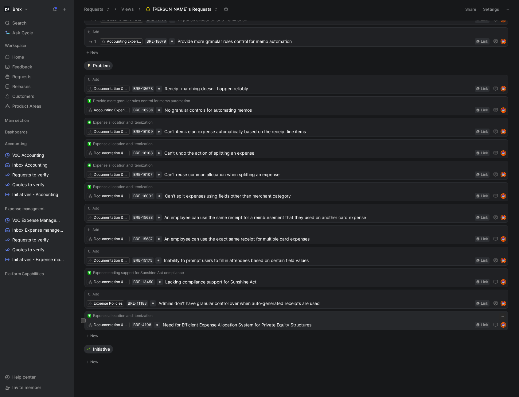
click at [334, 328] on span "Need for Efficient Expense Allocation System for Private Equity Structures" at bounding box center [317, 324] width 309 height 7
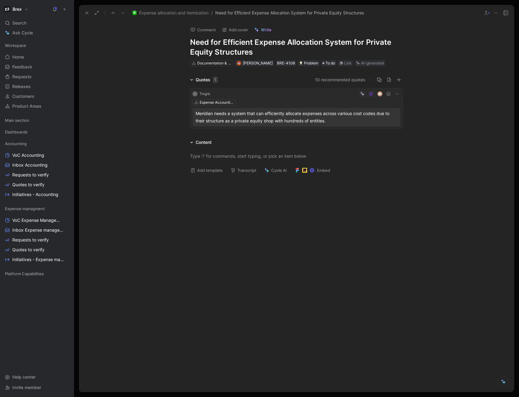
click at [87, 17] on button at bounding box center [87, 13] width 9 height 9
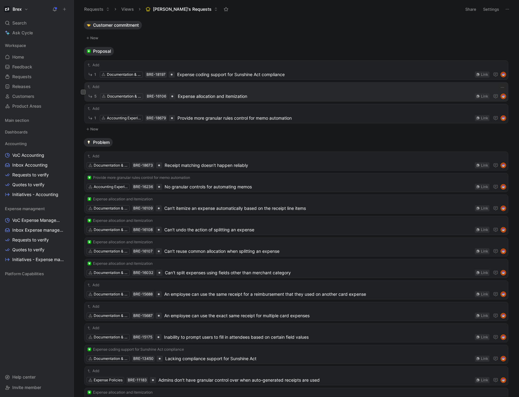
click at [255, 95] on span "Expense allocation and itemization" at bounding box center [325, 96] width 294 height 7
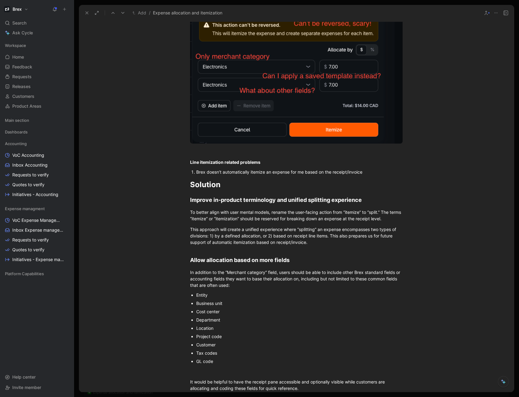
scroll to position [1048, 0]
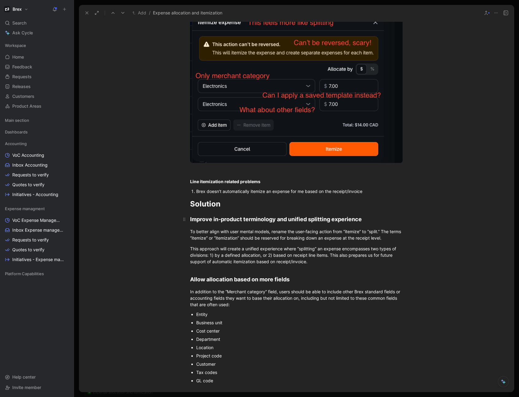
click at [305, 222] on span "Improve in-product terminology and unified splitting experience" at bounding box center [276, 219] width 172 height 6
click at [282, 251] on span "This approach will create a unified experience where “splitting” an expense enc…" at bounding box center [293, 255] width 207 height 18
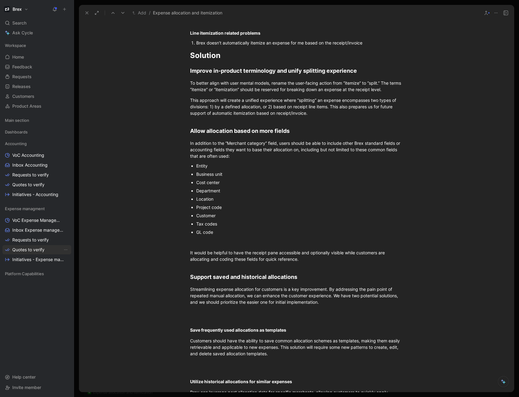
scroll to position [1196, 0]
click at [200, 269] on h2 "Support saved and historical allocations" at bounding box center [296, 275] width 236 height 19
click at [200, 266] on h2 "Support saved and historical allocations" at bounding box center [296, 275] width 236 height 19
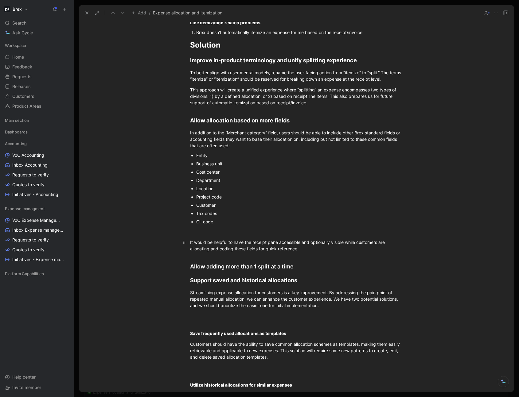
scroll to position [1206, 0]
click at [299, 267] on div "Allow adding more than 1 split at a time" at bounding box center [296, 267] width 212 height 8
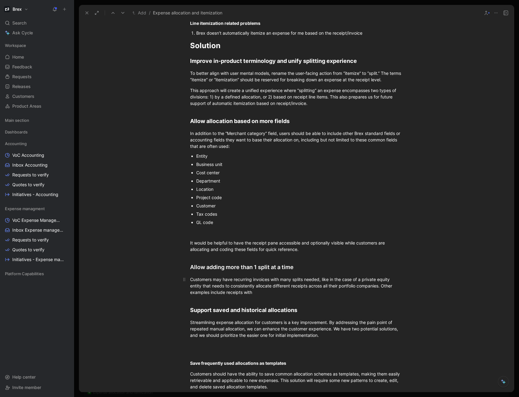
click at [320, 280] on div "Customers may have recurring invoices with many splits needed, like in the case…" at bounding box center [296, 285] width 212 height 19
drag, startPoint x: 266, startPoint y: 293, endPoint x: 383, endPoint y: 288, distance: 118.0
click at [383, 288] on div "Customers may have recurring invoices with many splits needed, like in the case…" at bounding box center [296, 285] width 212 height 19
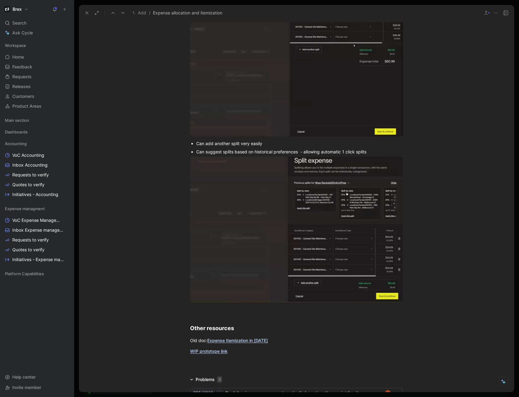
scroll to position [2779, 0]
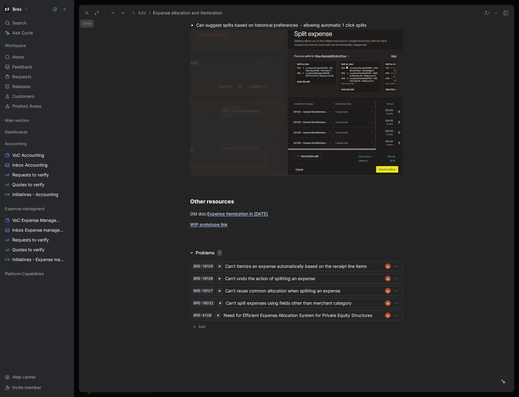
click at [87, 13] on icon at bounding box center [86, 12] width 5 height 5
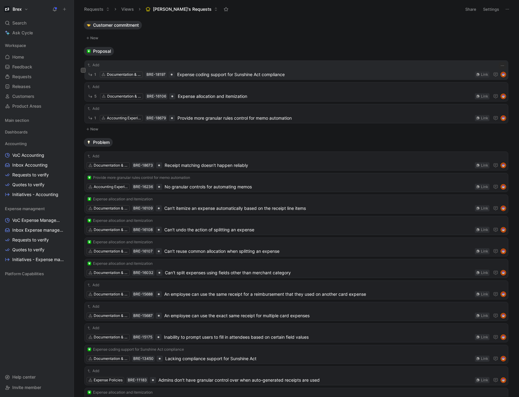
click at [385, 74] on span "Expense coding support for Sunshine Act compliance" at bounding box center [324, 74] width 295 height 7
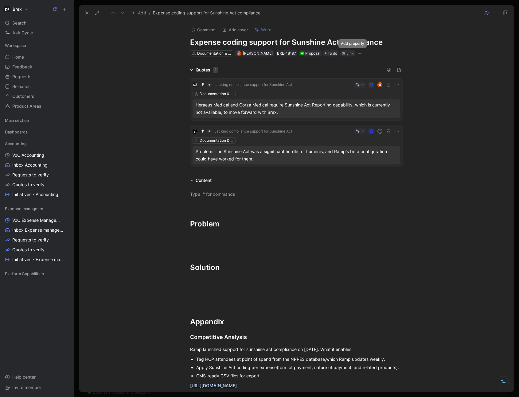
click at [360, 55] on icon "button" at bounding box center [360, 53] width 0 height 3
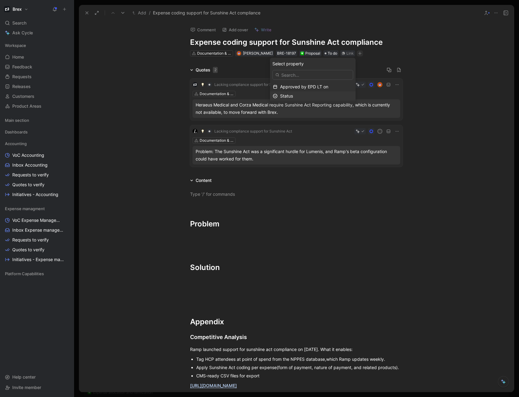
click at [332, 98] on div "Status" at bounding box center [316, 95] width 73 height 7
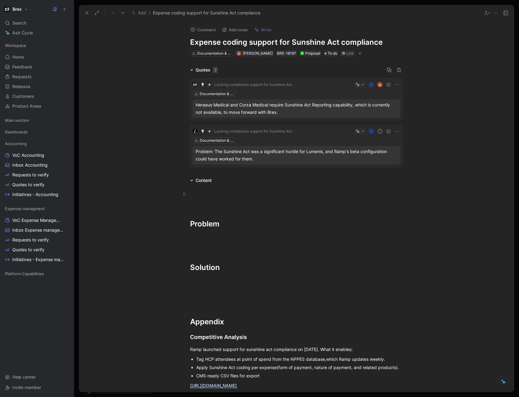
drag, startPoint x: 88, startPoint y: 12, endPoint x: 246, endPoint y: 197, distance: 243.8
click at [243, 197] on div "Add / Expense coding support for Sunshine Act compliance Comment Add cover Writ…" at bounding box center [296, 198] width 435 height 387
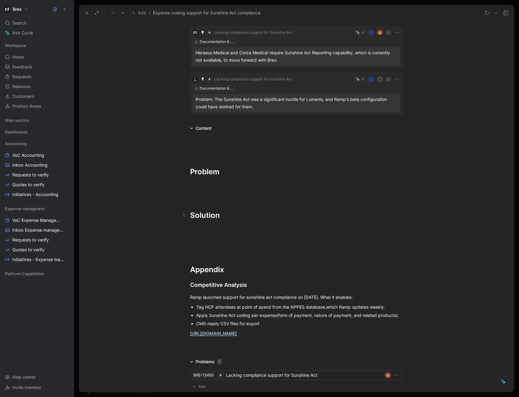
scroll to position [33, 0]
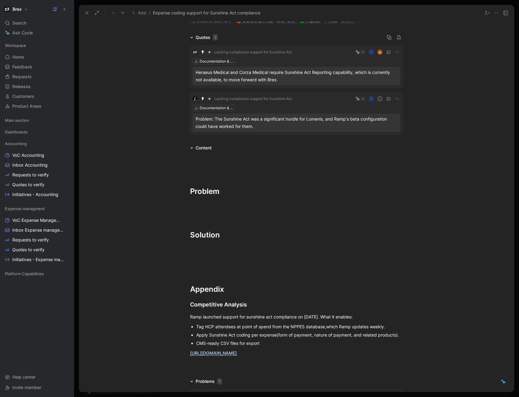
click at [88, 14] on icon at bounding box center [86, 12] width 5 height 5
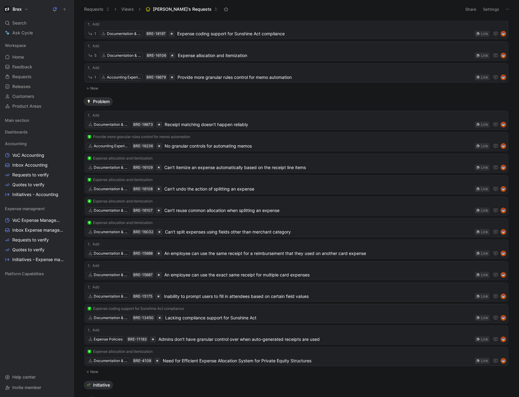
scroll to position [40, 0]
click at [337, 296] on span "Inability to prompt users to fill in attendees based on certain field values" at bounding box center [318, 297] width 308 height 7
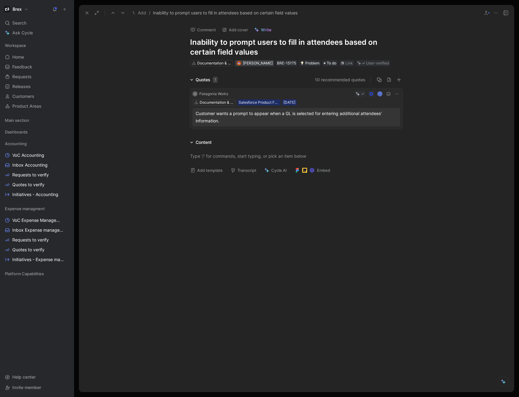
click at [252, 62] on span "[PERSON_NAME]" at bounding box center [258, 63] width 30 height 5
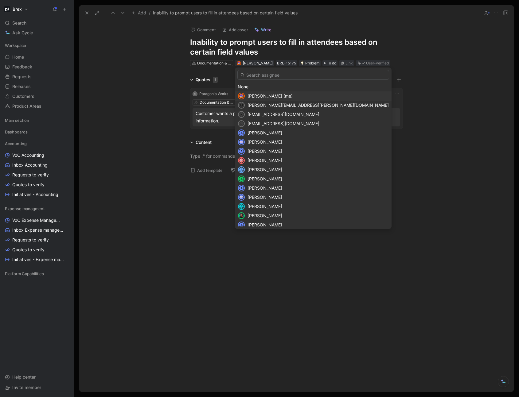
click at [256, 95] on span "[PERSON_NAME] (me)" at bounding box center [269, 95] width 45 height 5
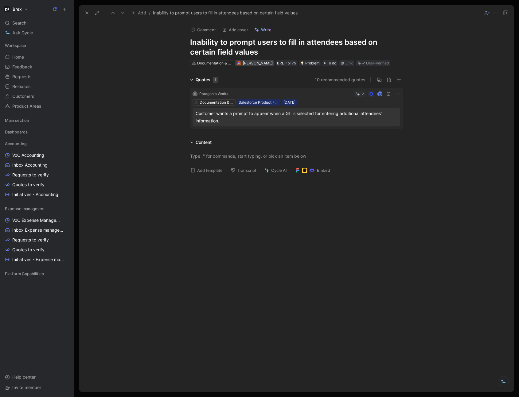
click at [249, 65] on span "[PERSON_NAME]" at bounding box center [258, 63] width 30 height 5
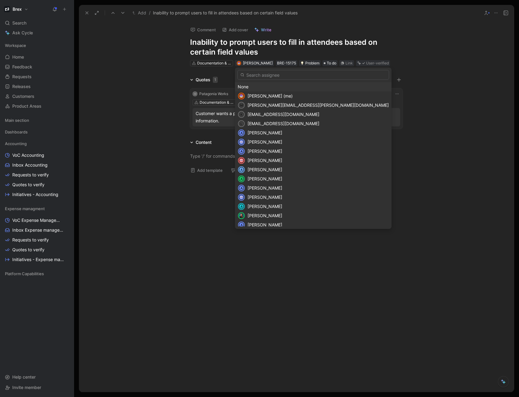
click at [248, 87] on div "None" at bounding box center [313, 86] width 151 height 7
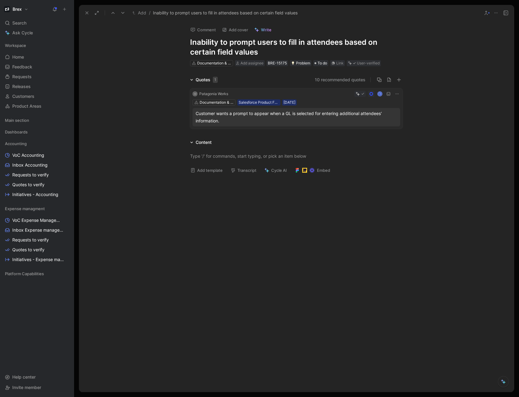
click at [87, 14] on icon at bounding box center [86, 12] width 5 height 5
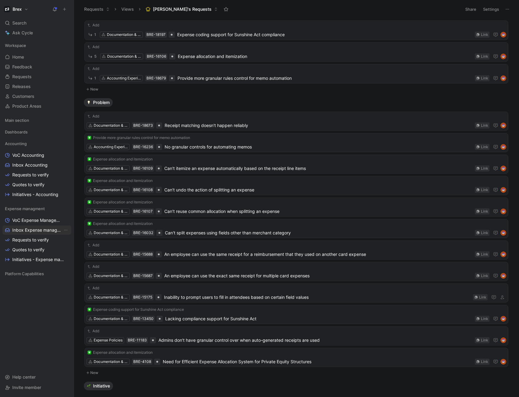
click at [37, 230] on span "Inbox Expense management" at bounding box center [37, 230] width 50 height 6
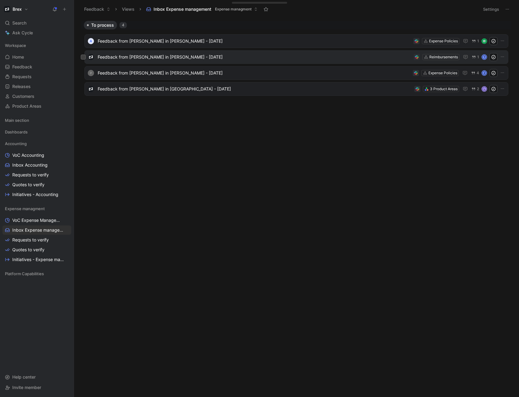
click at [152, 56] on span "Feedback from [PERSON_NAME] in [PERSON_NAME] - [DATE]" at bounding box center [254, 56] width 313 height 7
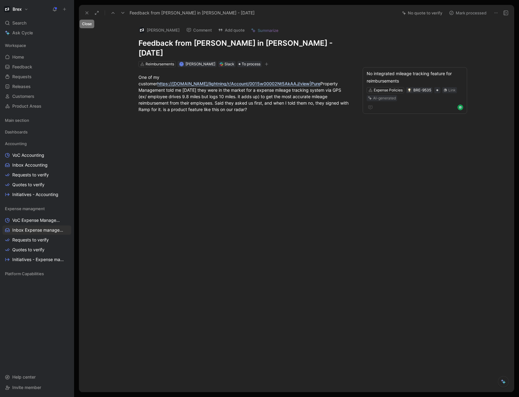
click at [84, 16] on button at bounding box center [87, 13] width 9 height 9
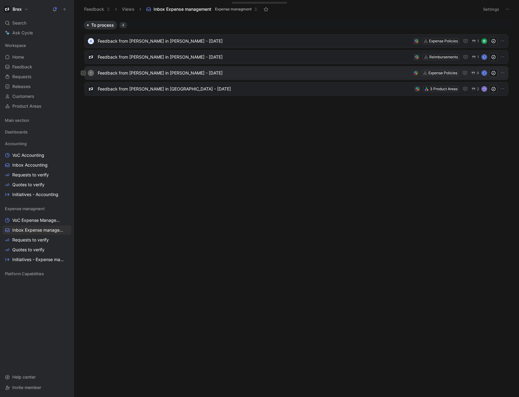
click at [138, 76] on span "Feedback from [PERSON_NAME] in [PERSON_NAME] - [DATE]" at bounding box center [254, 72] width 313 height 7
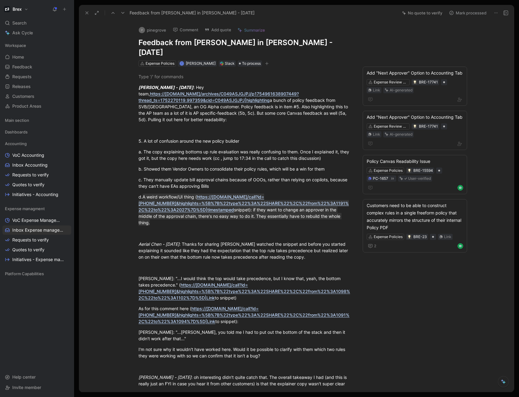
click at [87, 16] on button at bounding box center [87, 13] width 9 height 9
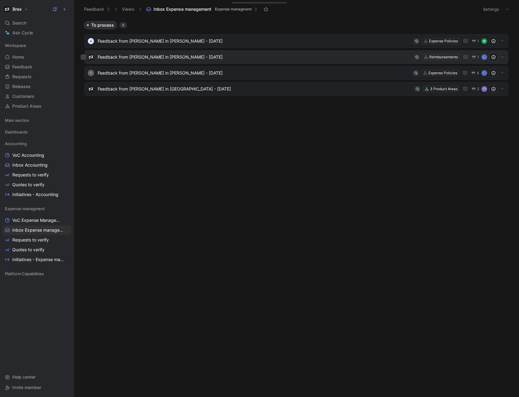
click at [154, 59] on span "Feedback from [PERSON_NAME] in [PERSON_NAME] - [DATE]" at bounding box center [254, 56] width 313 height 7
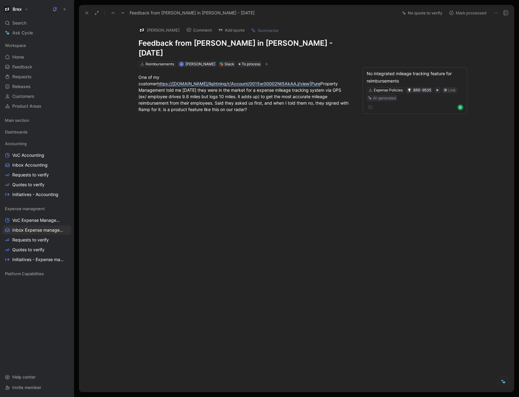
click at [85, 15] on icon at bounding box center [86, 12] width 5 height 5
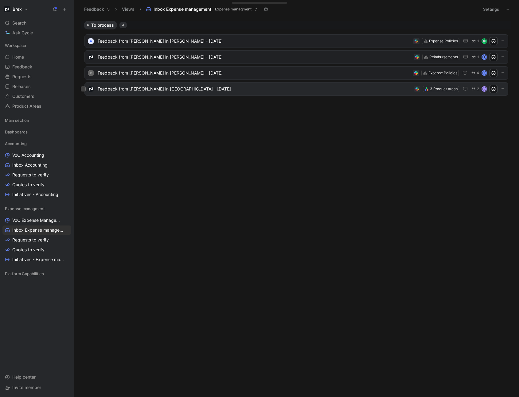
click at [130, 87] on span "Feedback from [PERSON_NAME] in [GEOGRAPHIC_DATA] - [DATE]" at bounding box center [255, 88] width 314 height 7
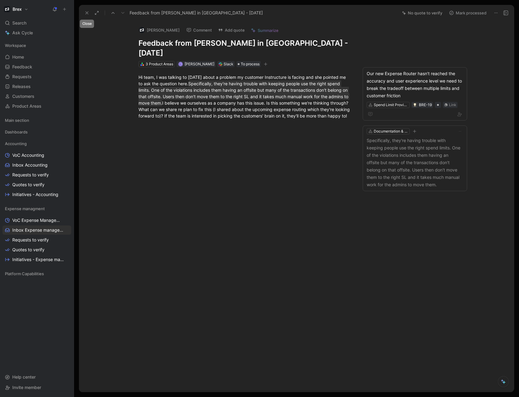
click at [84, 13] on icon at bounding box center [86, 12] width 5 height 5
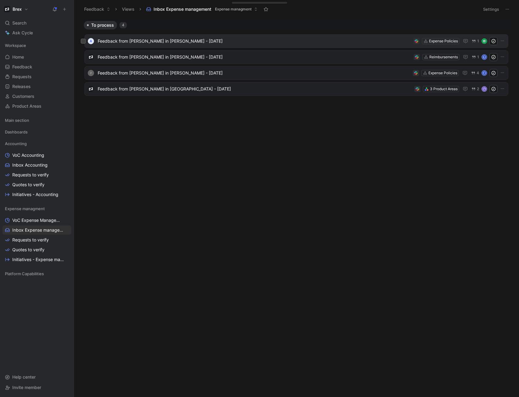
click at [152, 44] on span "Feedback from [PERSON_NAME] in [PERSON_NAME] - [DATE]" at bounding box center [254, 40] width 313 height 7
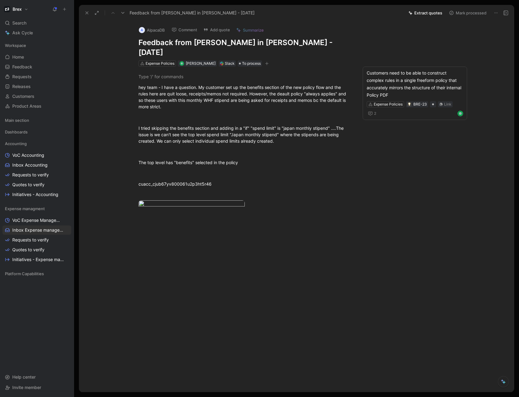
click at [87, 11] on icon at bounding box center [86, 12] width 5 height 5
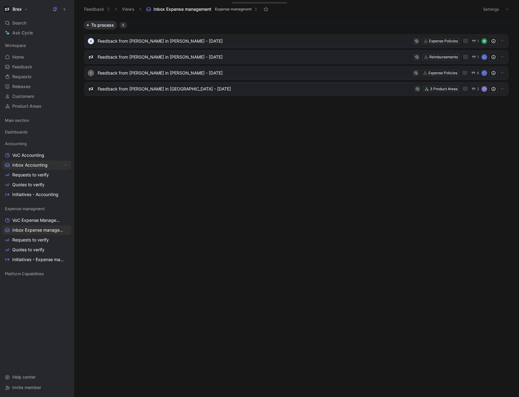
click at [31, 165] on span "Inbox Accounting" at bounding box center [29, 165] width 35 height 6
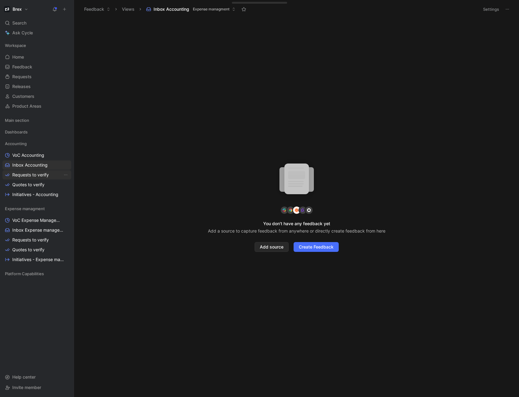
click at [43, 176] on span "Requests to verify" at bounding box center [30, 175] width 37 height 6
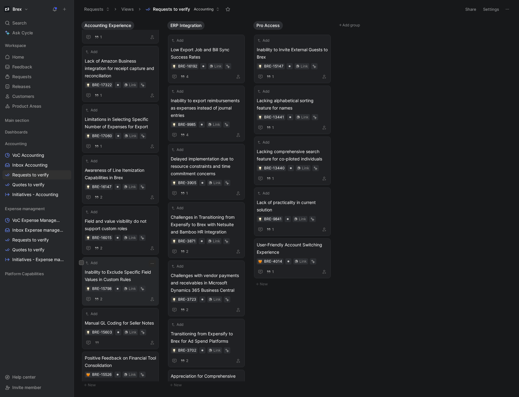
scroll to position [432, 0]
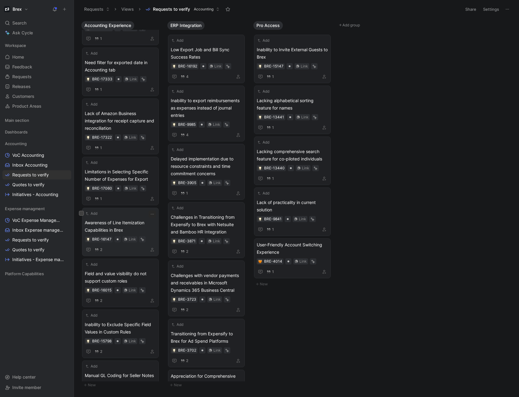
click at [126, 225] on span "Awareness of Line Itemization Capabilities in Brex" at bounding box center [120, 226] width 71 height 15
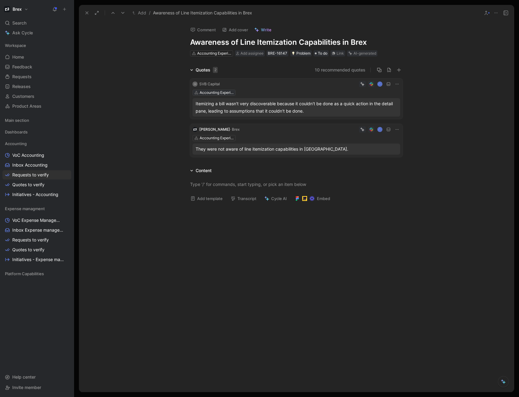
click at [219, 92] on div "Accounting Experience" at bounding box center [217, 93] width 34 height 6
type input "bill"
click at [223, 116] on div "Bill Pay" at bounding box center [229, 115] width 68 height 7
click at [295, 134] on div "[PERSON_NAME] · [PERSON_NAME] Z Accounting Experience They were not aware of li…" at bounding box center [296, 140] width 212 height 33
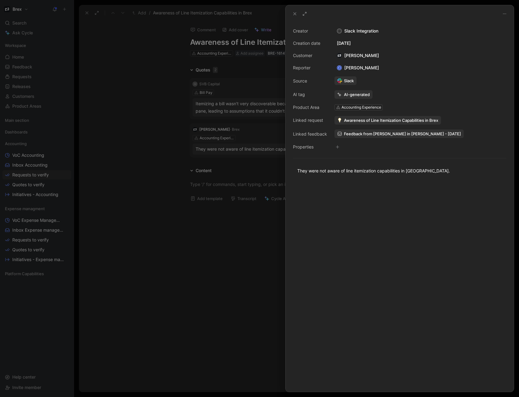
click at [372, 134] on span "Feedback from [PERSON_NAME] in [PERSON_NAME] - [DATE]" at bounding box center [402, 134] width 117 height 6
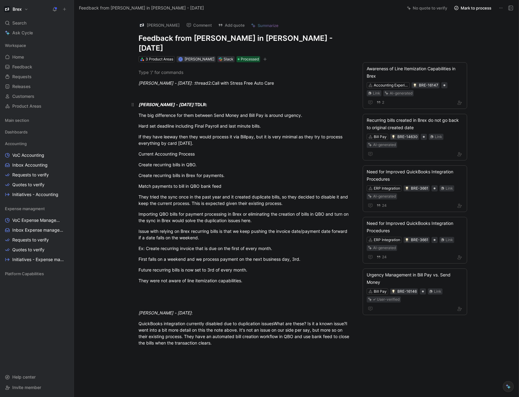
drag, startPoint x: 194, startPoint y: 76, endPoint x: 198, endPoint y: 78, distance: 3.7
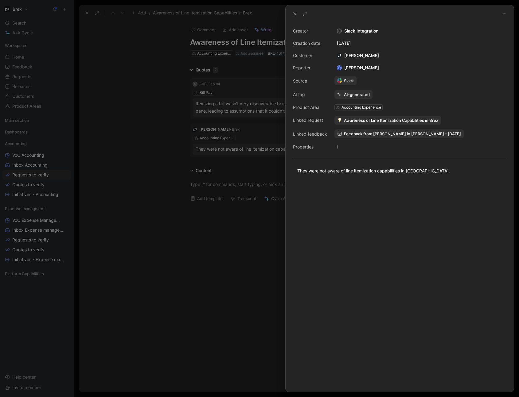
click at [156, 193] on div at bounding box center [259, 198] width 519 height 397
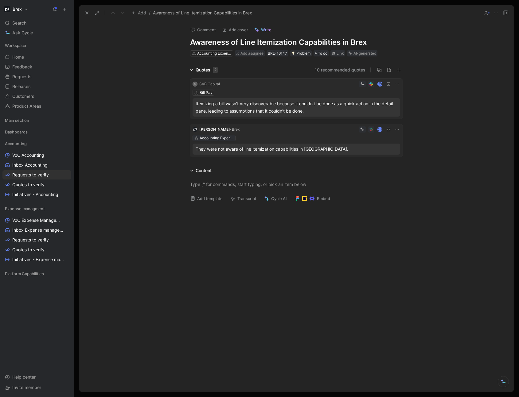
click at [221, 138] on div "Accounting Experience" at bounding box center [217, 138] width 34 height 6
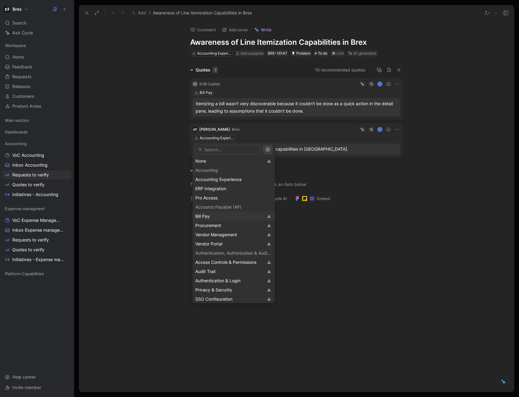
click at [215, 216] on div "Bill Pay" at bounding box center [229, 216] width 68 height 7
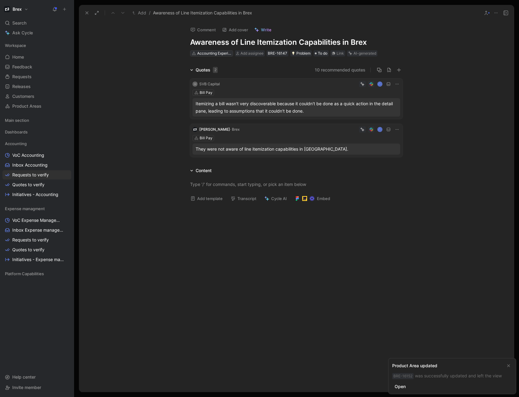
click at [213, 54] on div "Accounting Experience" at bounding box center [214, 53] width 34 height 6
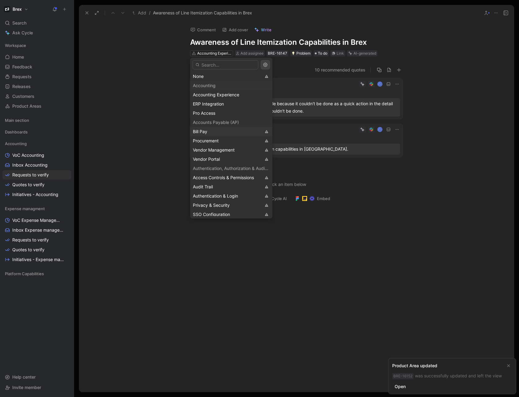
click at [209, 129] on div "Bill Pay" at bounding box center [227, 131] width 68 height 7
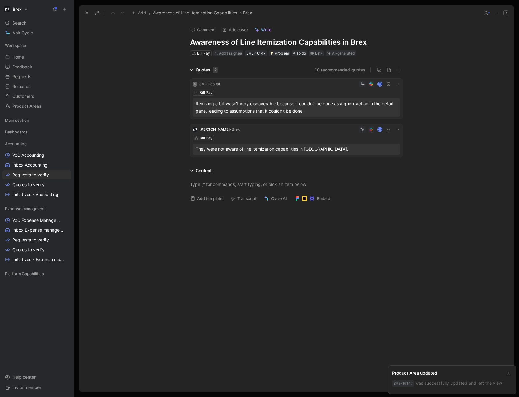
click at [87, 14] on icon at bounding box center [86, 12] width 5 height 5
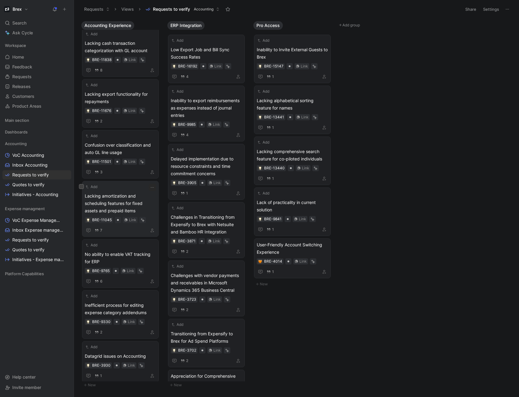
scroll to position [1050, 0]
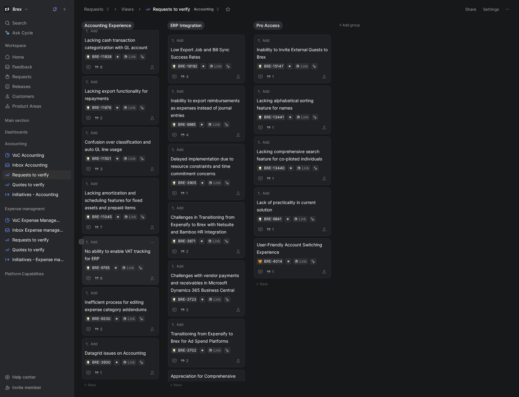
click at [132, 256] on span "No ability to enable VAT tracking for ERP" at bounding box center [120, 255] width 71 height 15
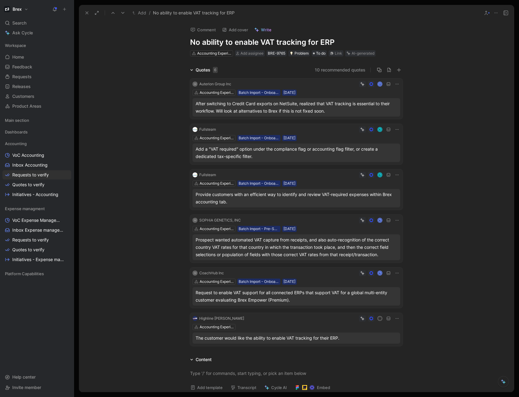
click at [284, 338] on div "The customer would like the ability to enable VAT tracking for their ERP." at bounding box center [296, 338] width 201 height 7
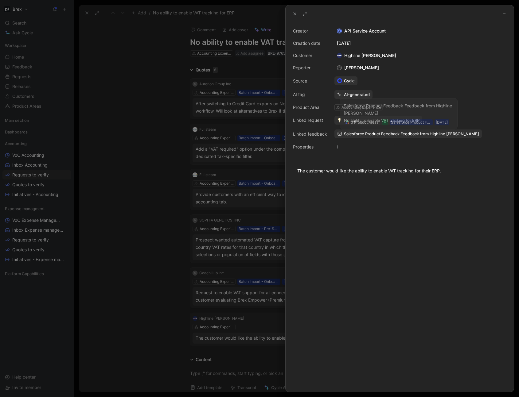
click at [415, 137] on link "Salesforce Product Feedback Feedback from Highline [PERSON_NAME]" at bounding box center [407, 134] width 147 height 9
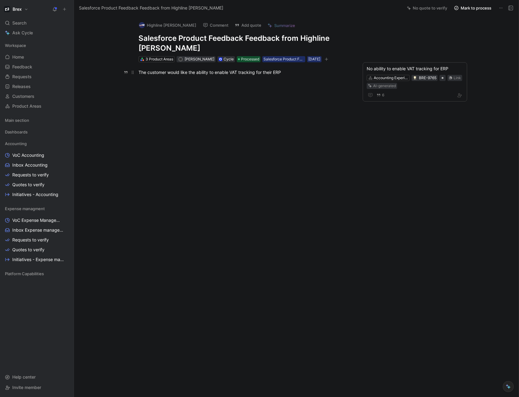
click at [263, 74] on div "The customer would like the ability to enable VAT tracking for their ERP" at bounding box center [244, 72] width 212 height 6
click at [300, 74] on div "The customer would like the ability to enable VAT tracking for their ERP" at bounding box center [244, 72] width 212 height 6
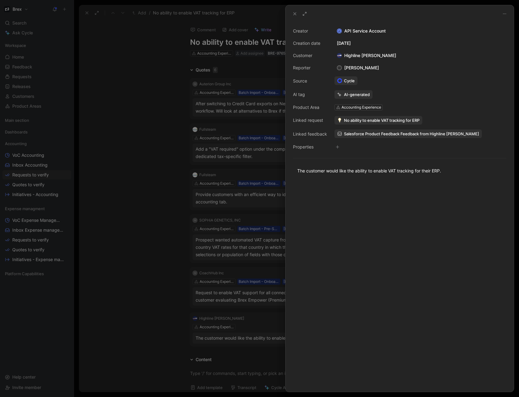
click at [355, 181] on div at bounding box center [400, 286] width 228 height 211
click at [394, 134] on span "Salesforce Product Feedback Feedback from Highline [PERSON_NAME]" at bounding box center [411, 134] width 135 height 6
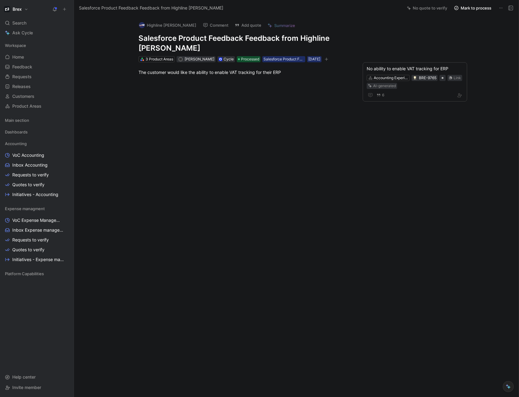
click at [200, 26] on button "Comment" at bounding box center [215, 25] width 31 height 9
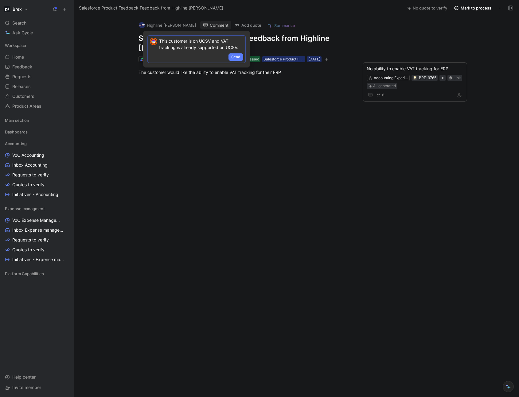
click at [235, 56] on span "Send" at bounding box center [235, 57] width 9 height 6
